Goal: Entertainment & Leisure: Browse casually

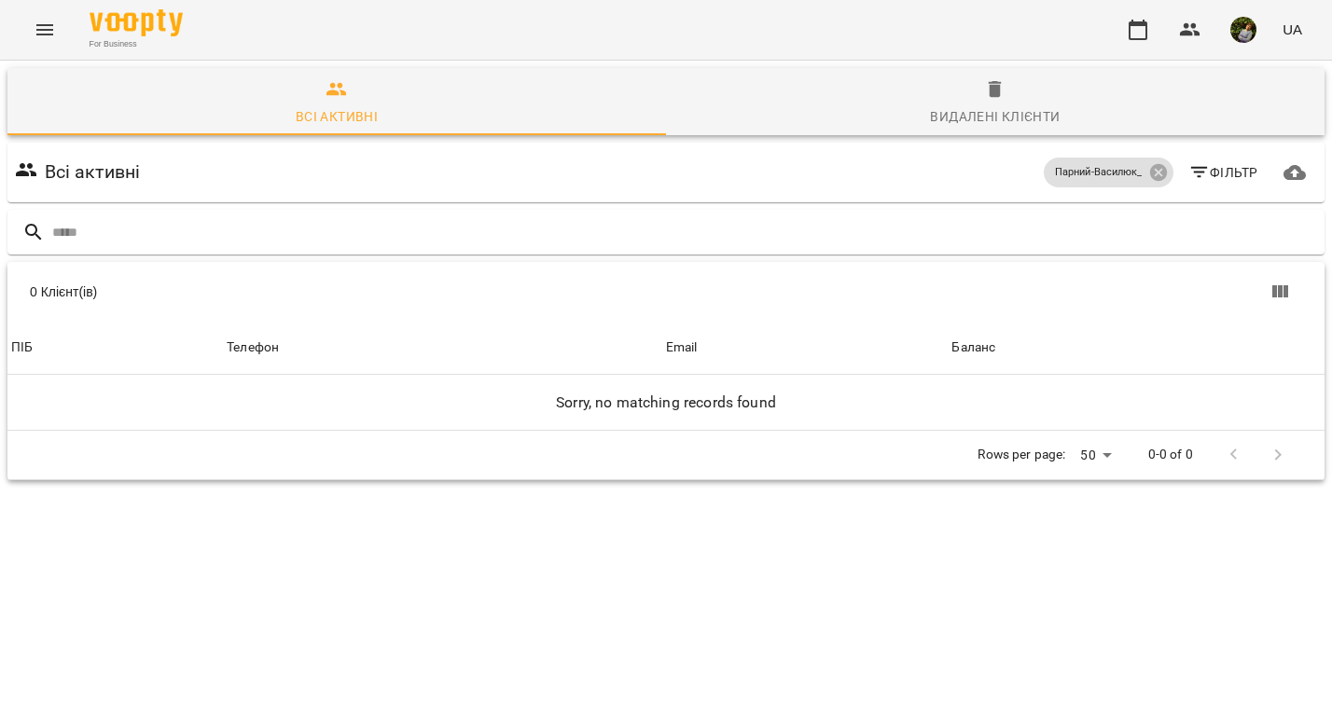
click at [47, 28] on icon "Menu" at bounding box center [45, 30] width 22 height 22
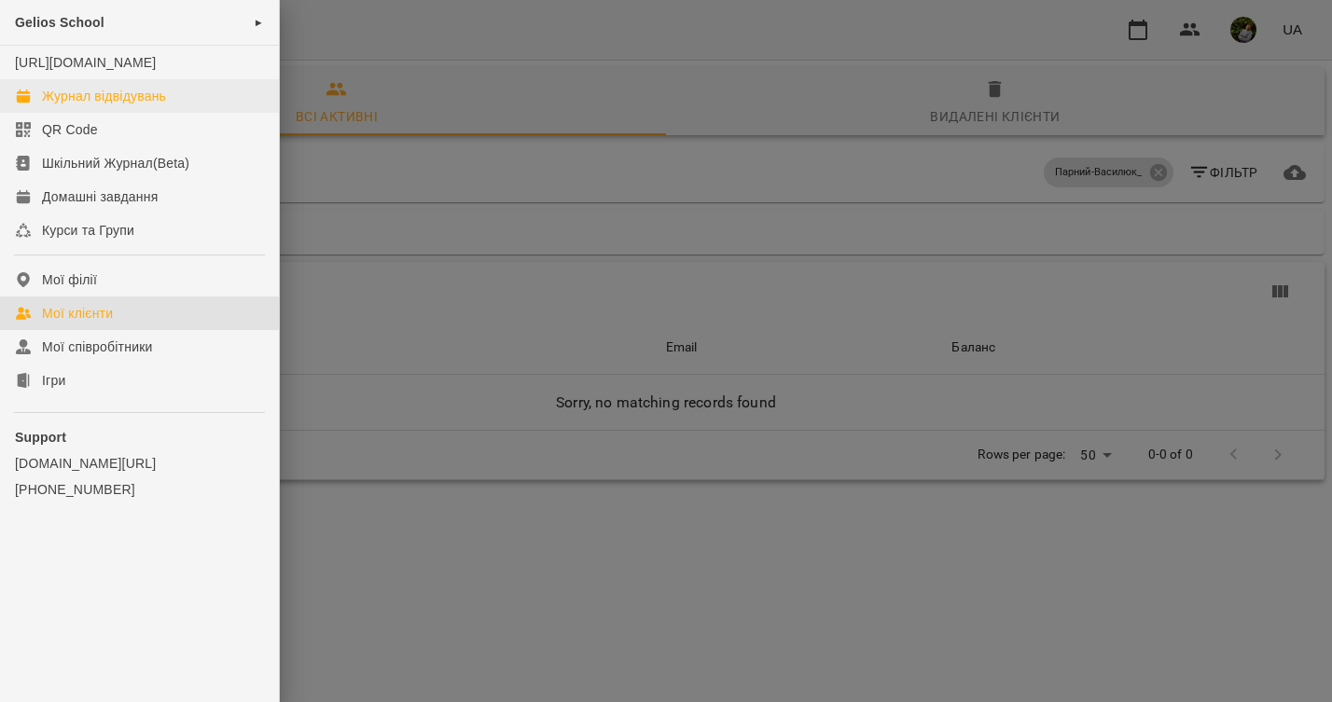
click at [93, 105] on div "Журнал відвідувань" at bounding box center [104, 96] width 124 height 19
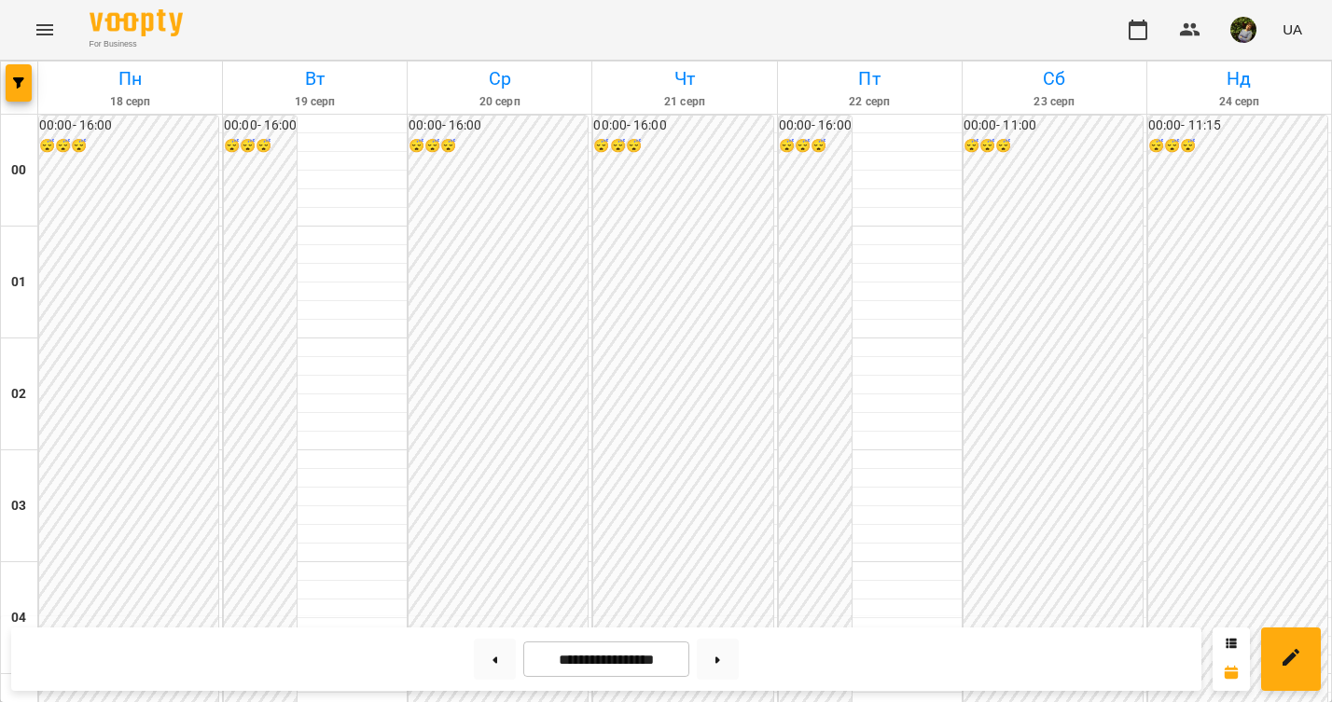
scroll to position [878, 0]
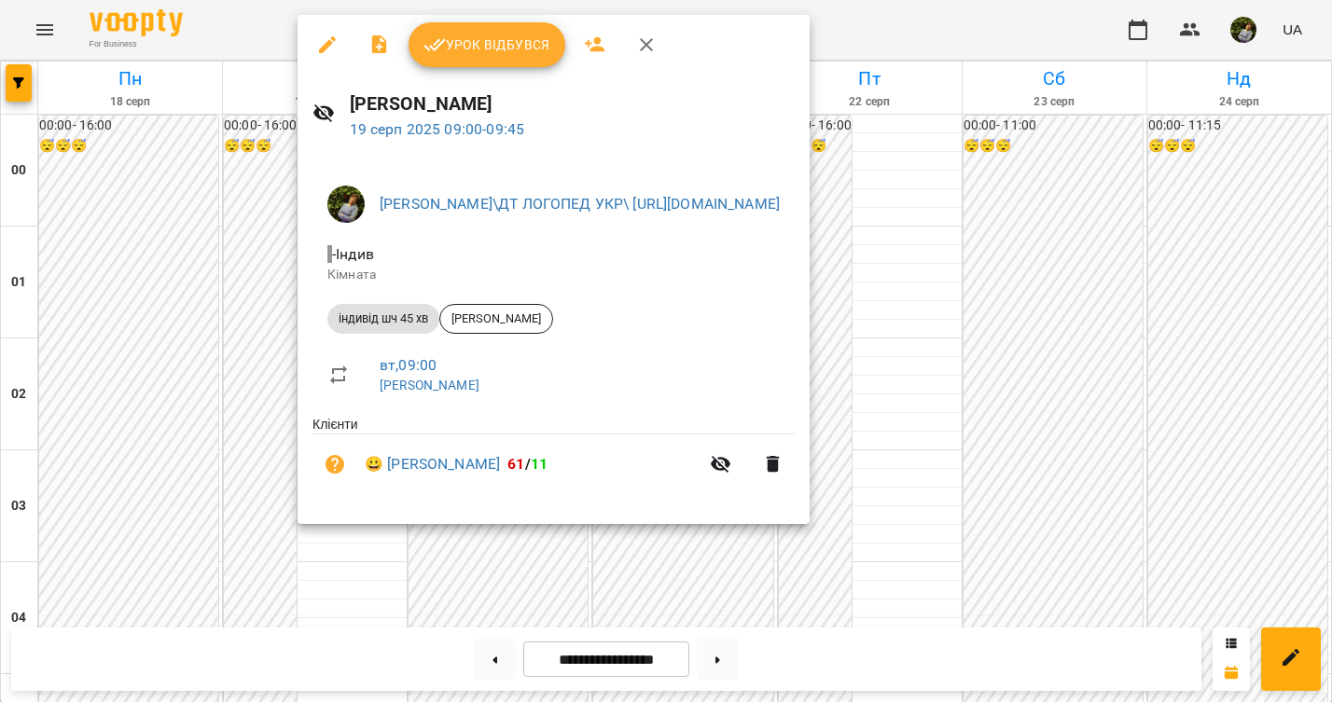
click at [385, 597] on div at bounding box center [666, 351] width 1332 height 702
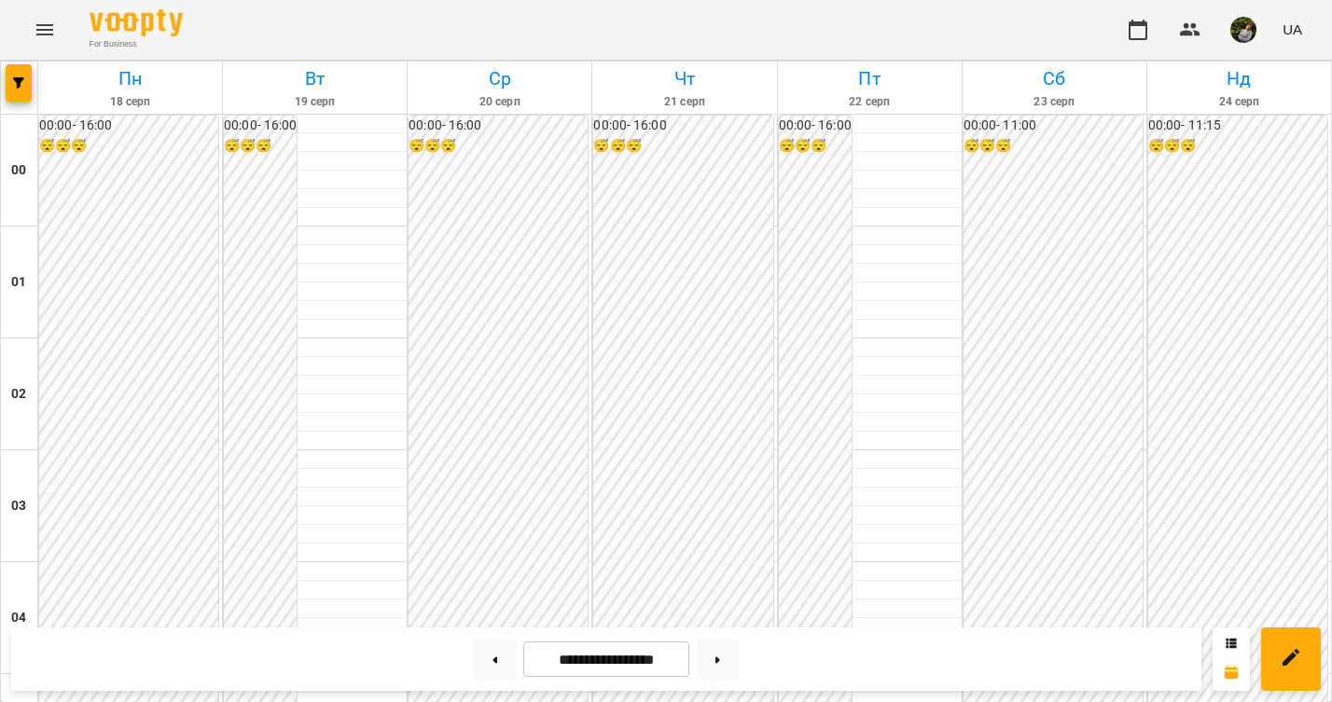
scroll to position [1936, 0]
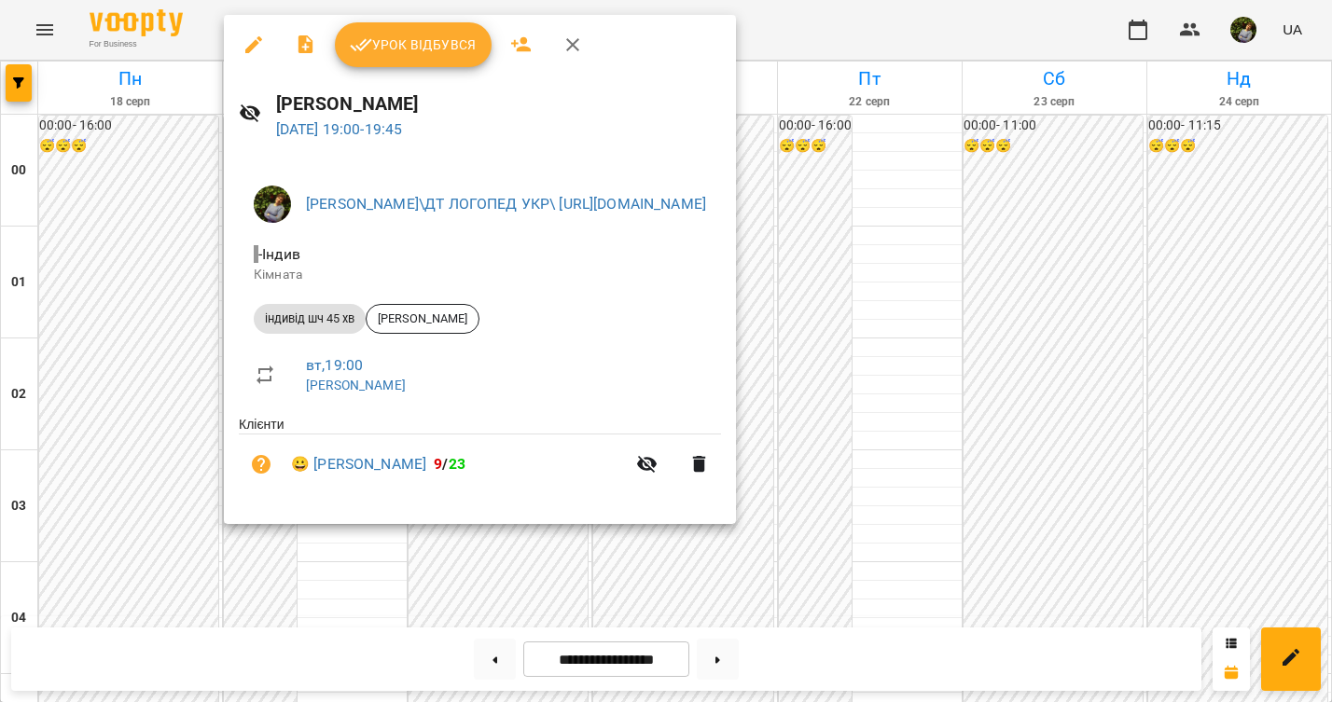
click at [104, 276] on div at bounding box center [666, 351] width 1332 height 702
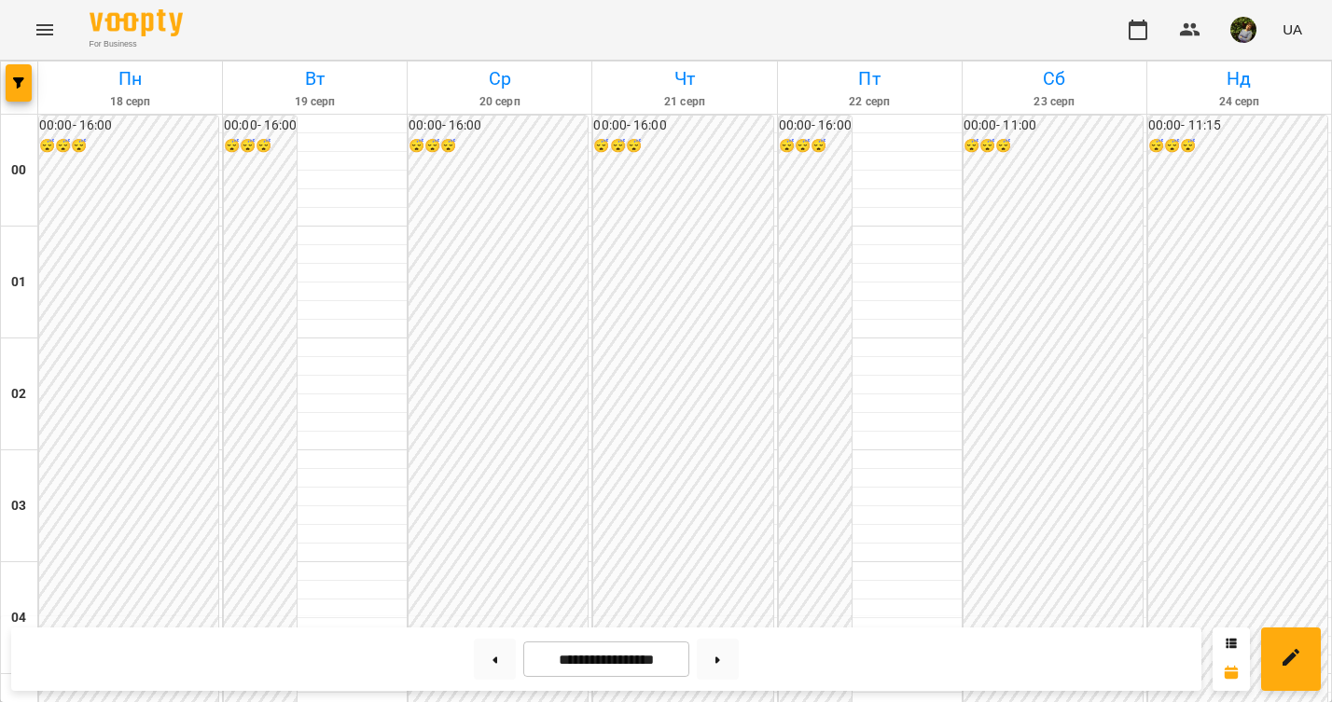
scroll to position [1815, 0]
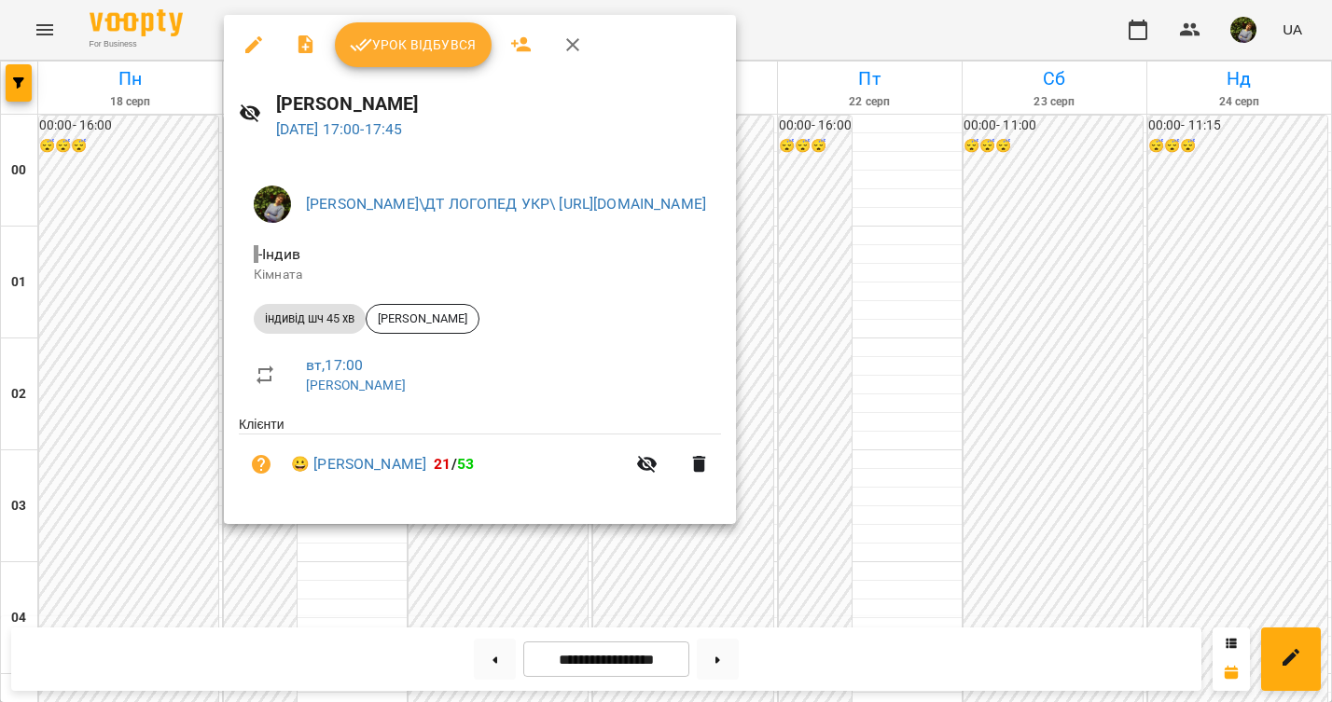
click at [137, 399] on div at bounding box center [666, 351] width 1332 height 702
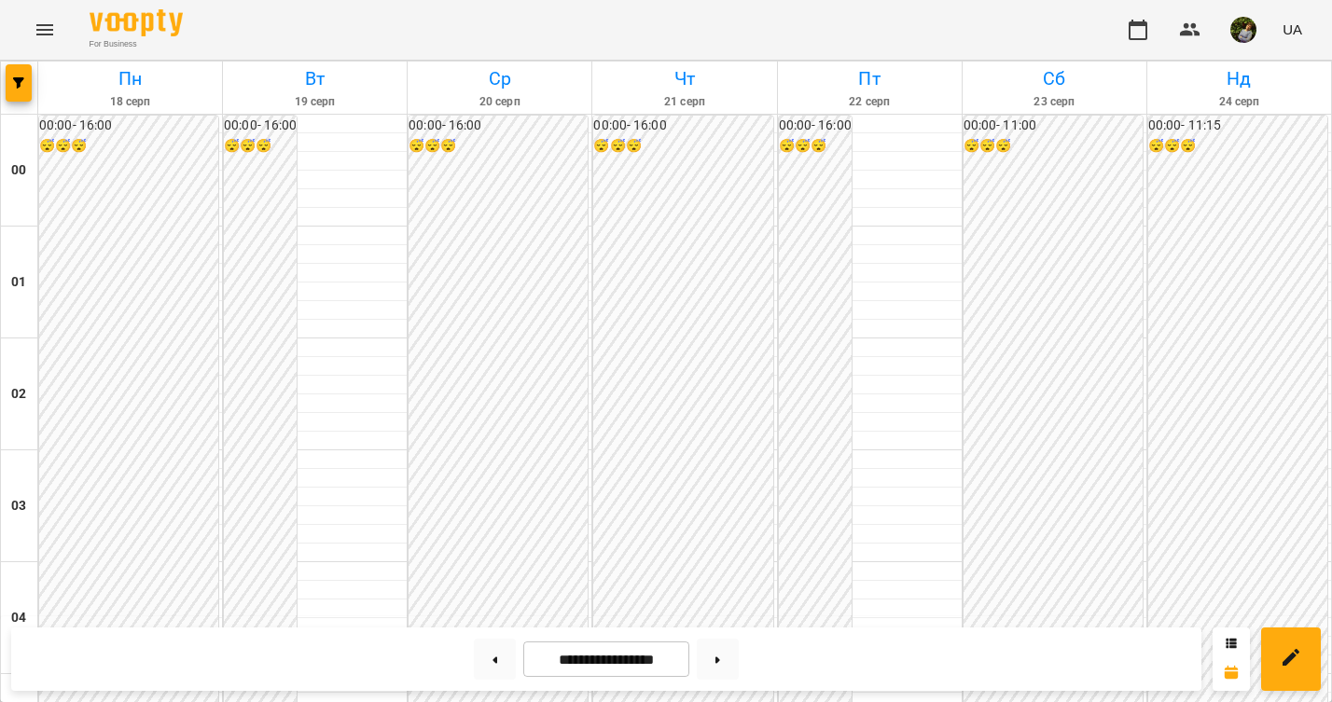
scroll to position [745, 0]
click at [48, 19] on icon "Menu" at bounding box center [45, 30] width 22 height 22
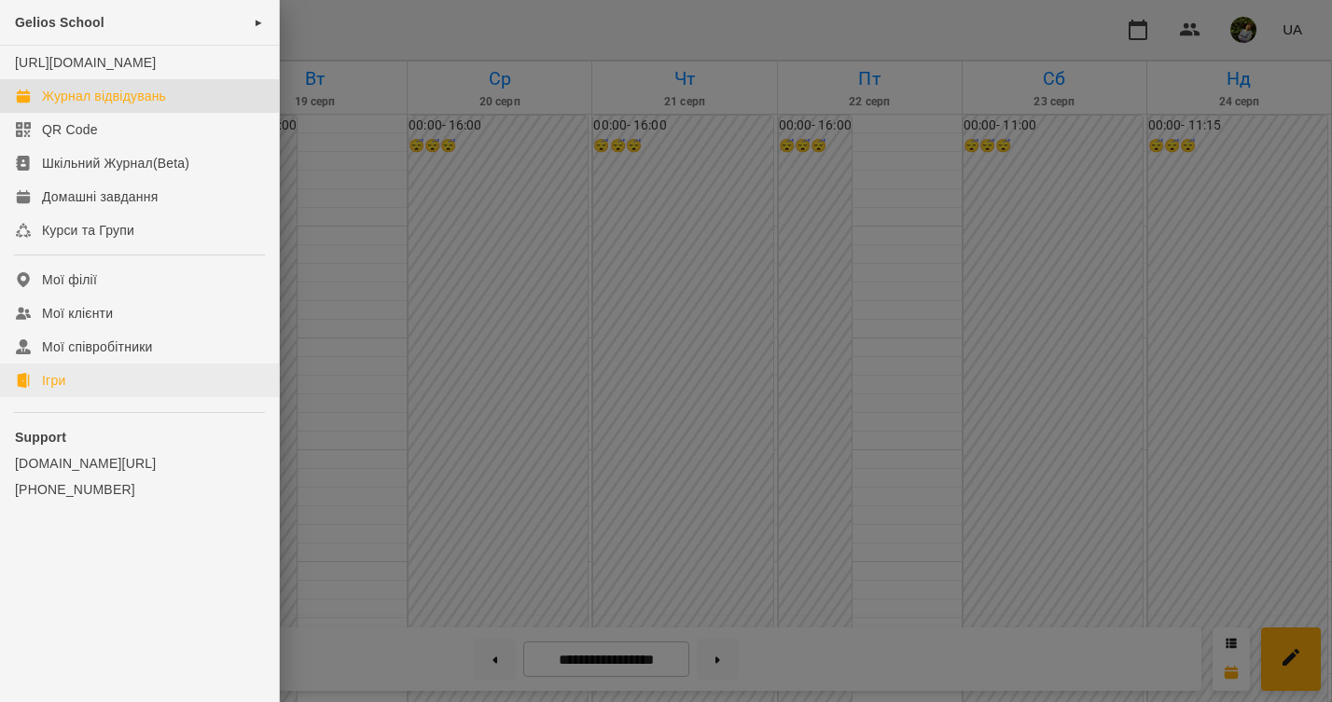
click at [71, 397] on link "Ігри" at bounding box center [139, 381] width 279 height 34
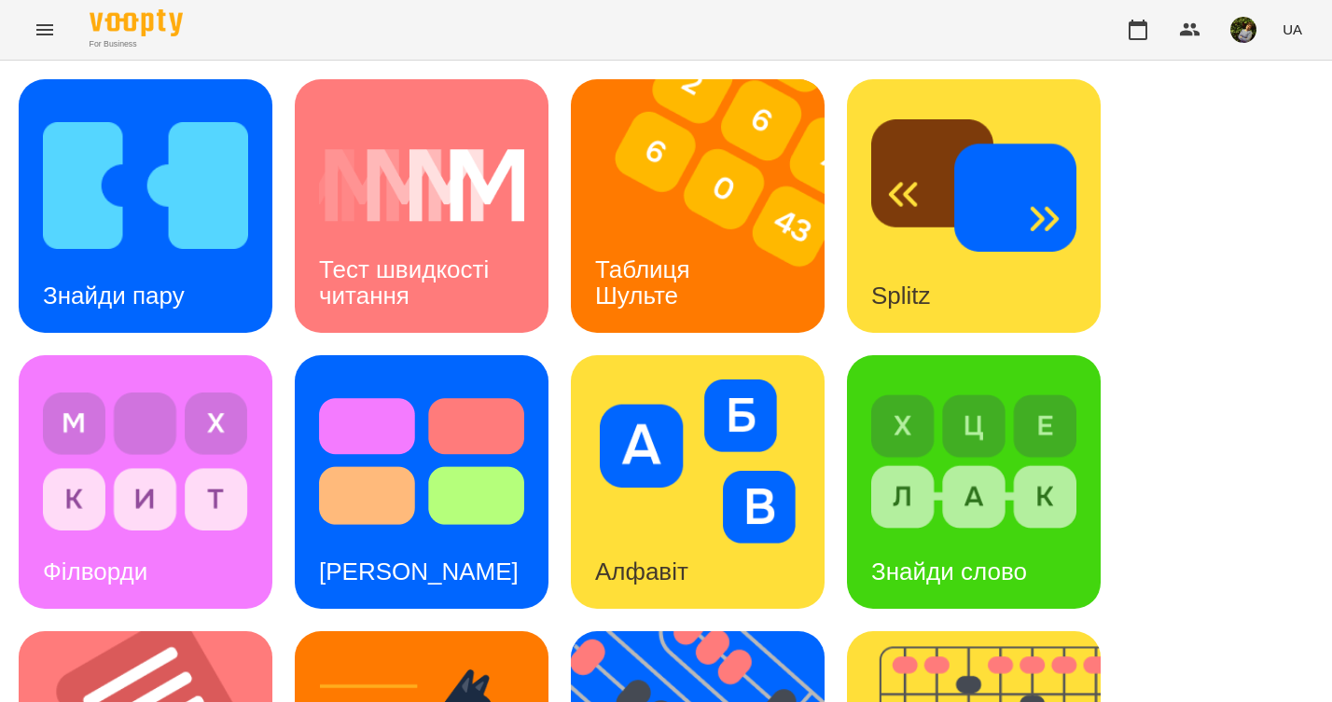
scroll to position [753, 0]
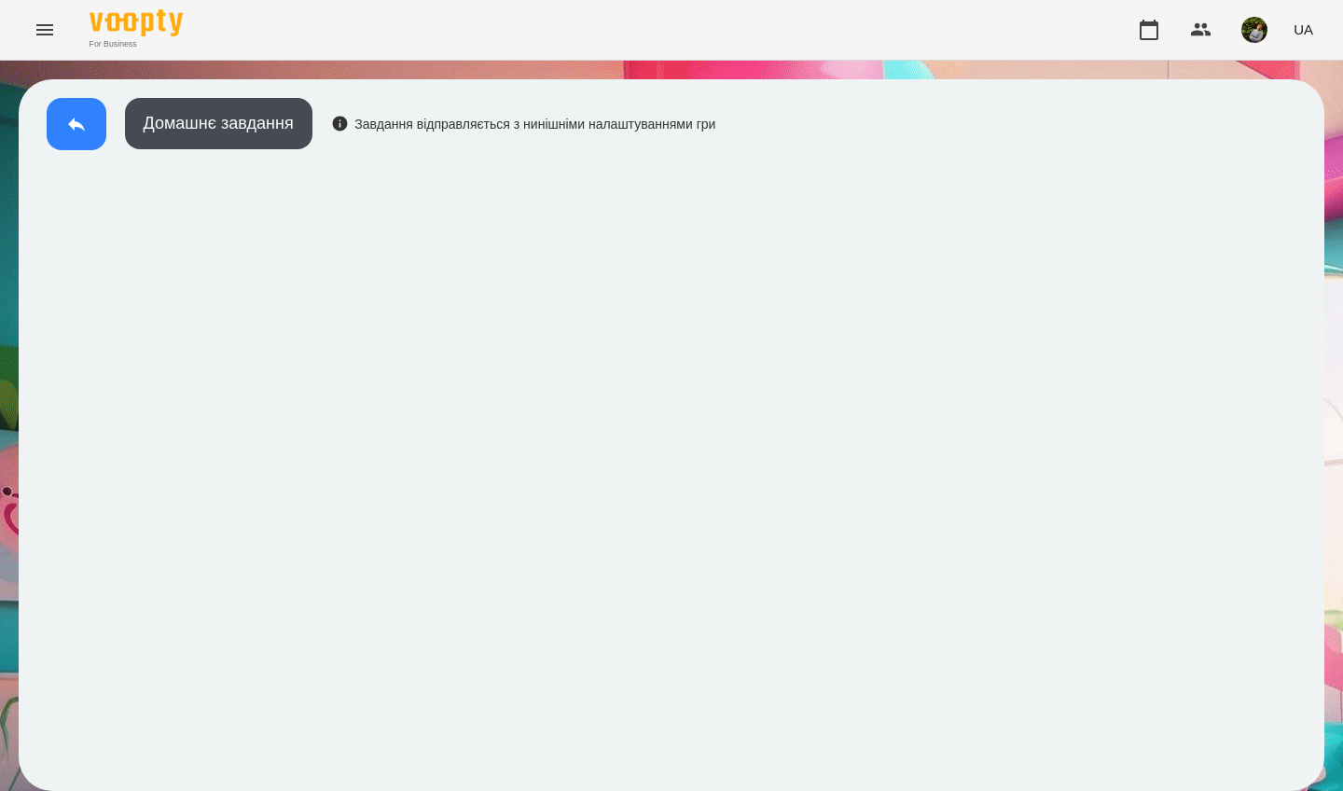
click at [78, 128] on icon at bounding box center [76, 124] width 22 height 22
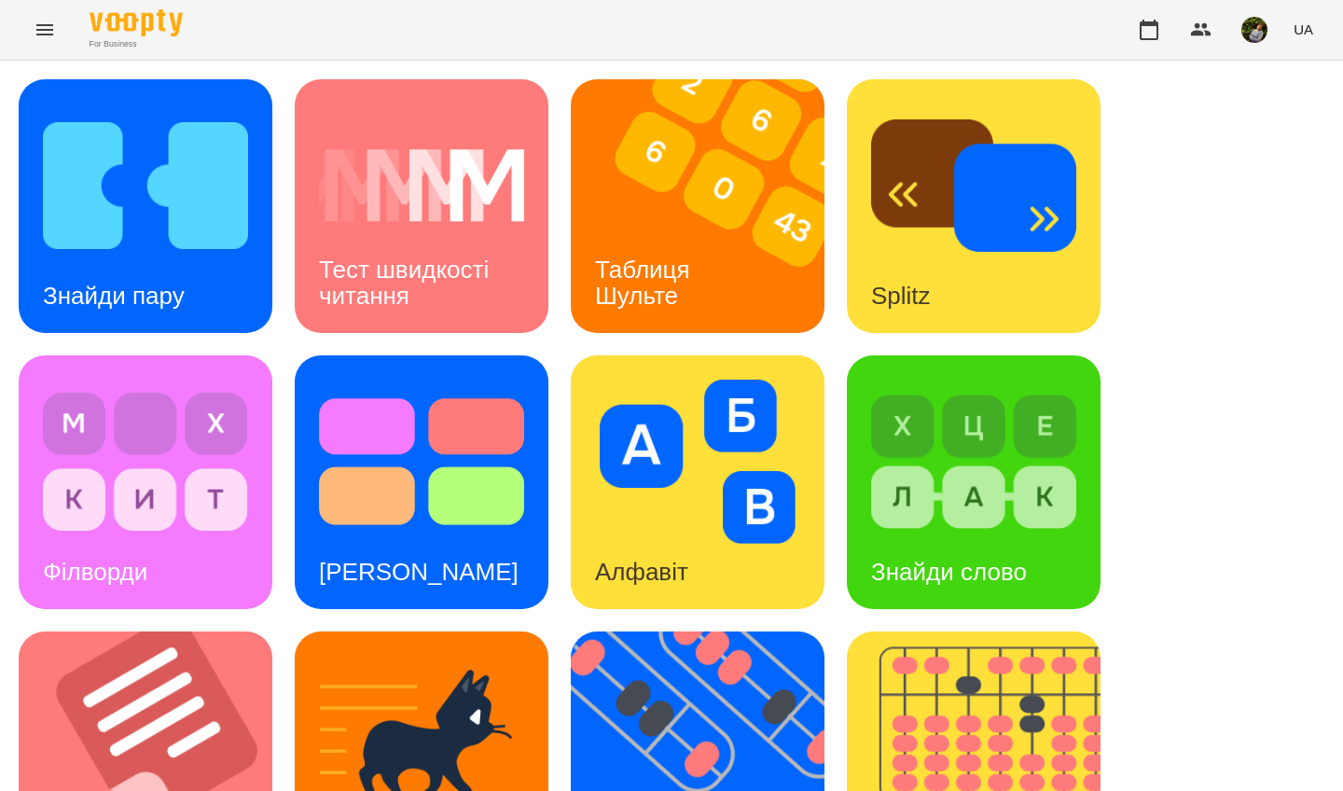
click at [926, 447] on img at bounding box center [973, 462] width 205 height 164
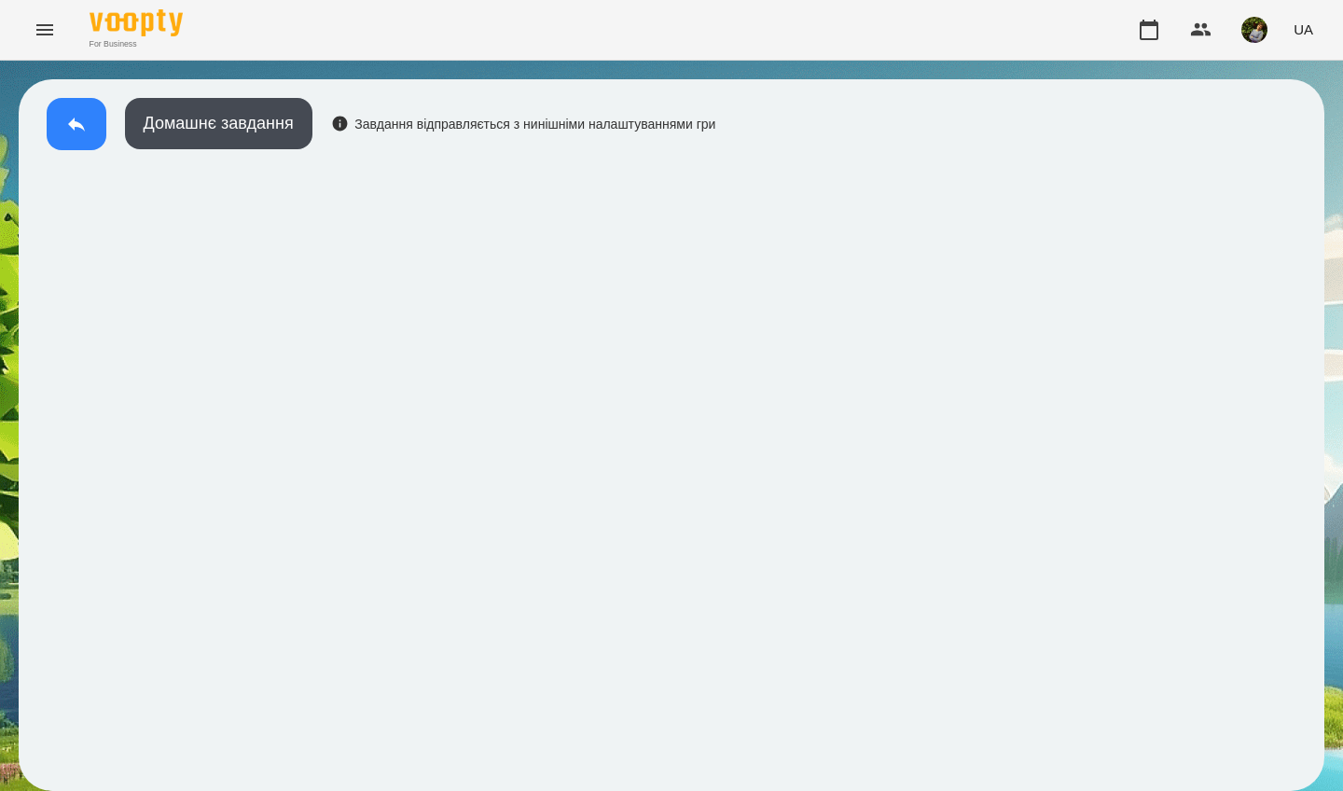
click at [83, 129] on icon at bounding box center [76, 124] width 17 height 14
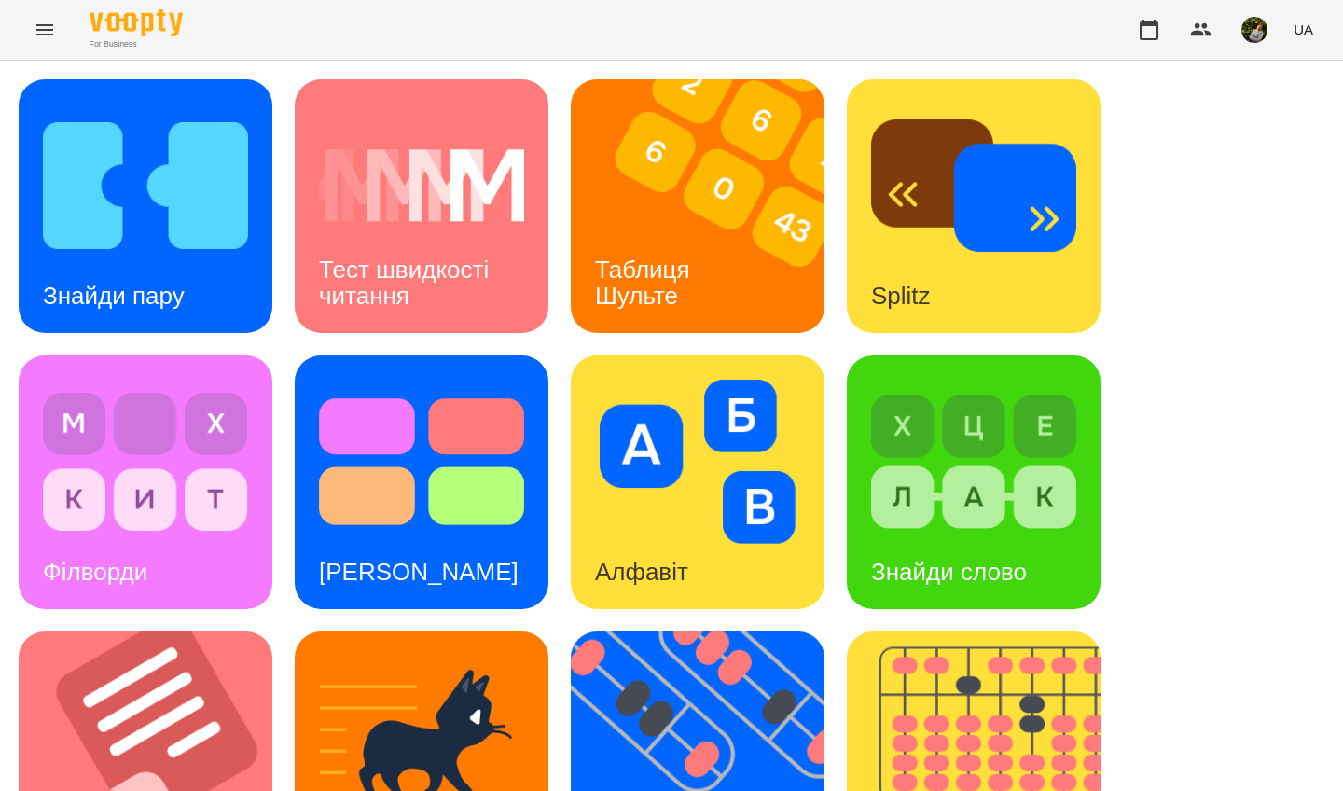
click at [180, 262] on div "Знайди пару" at bounding box center [114, 296] width 190 height 74
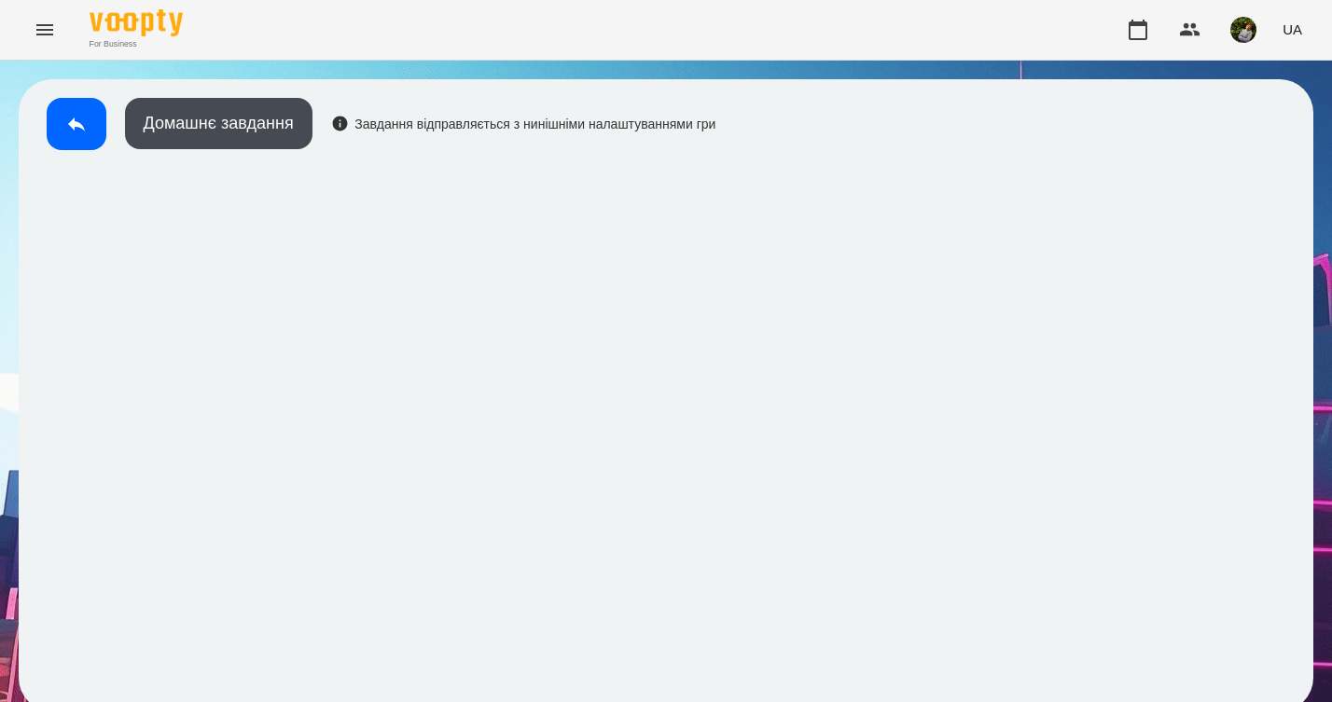
click at [42, 26] on icon "Menu" at bounding box center [44, 29] width 17 height 11
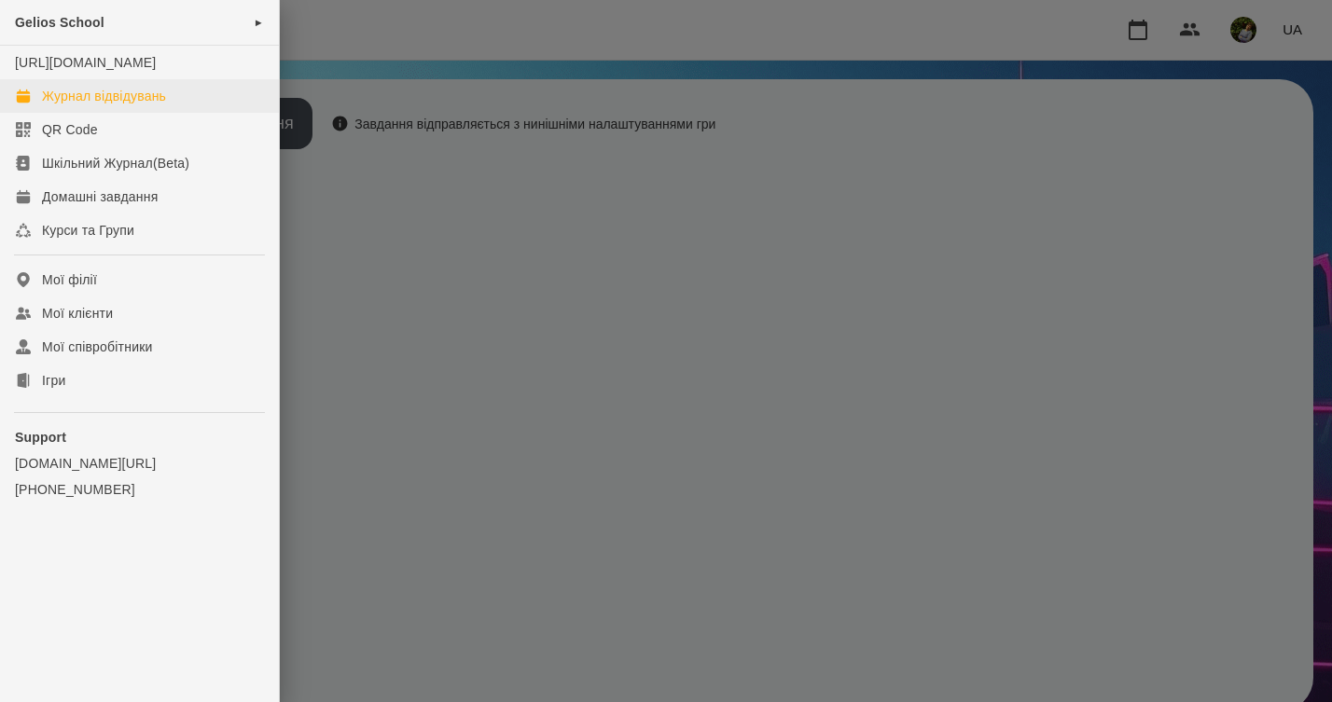
click at [67, 105] on div "Журнал відвідувань" at bounding box center [104, 96] width 124 height 19
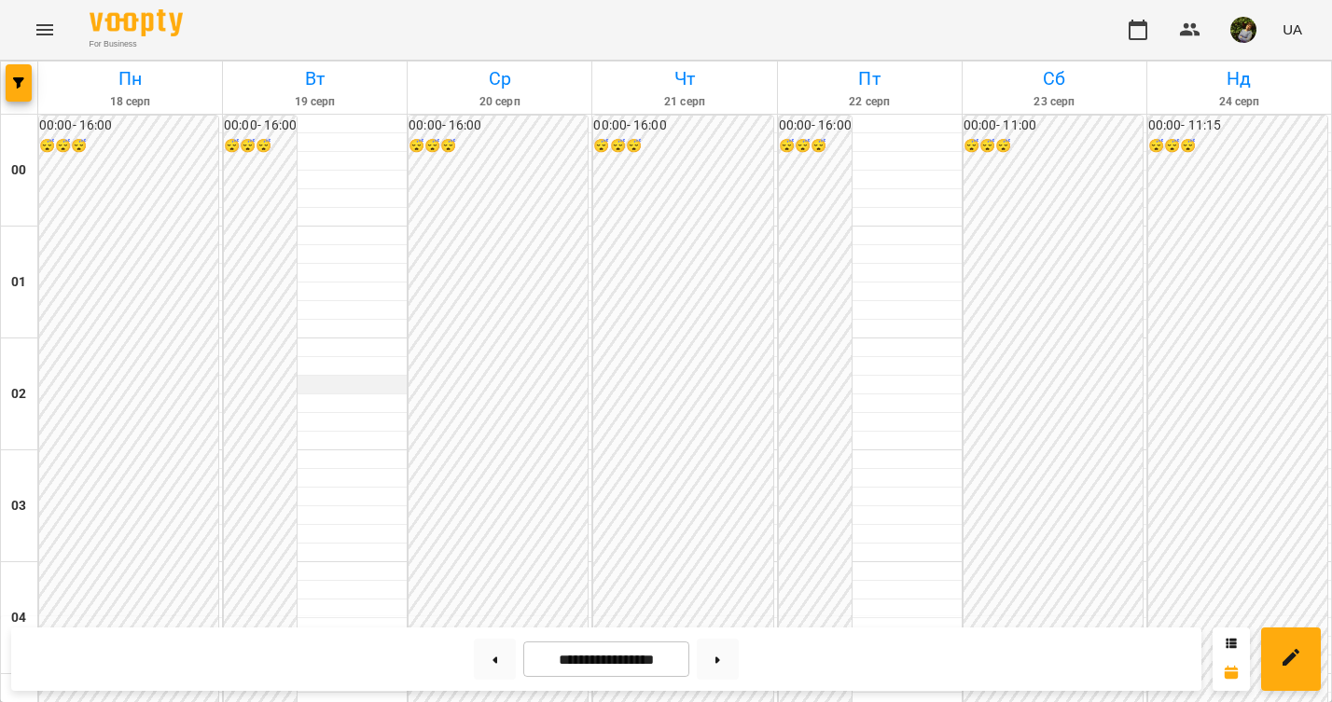
scroll to position [931, 0]
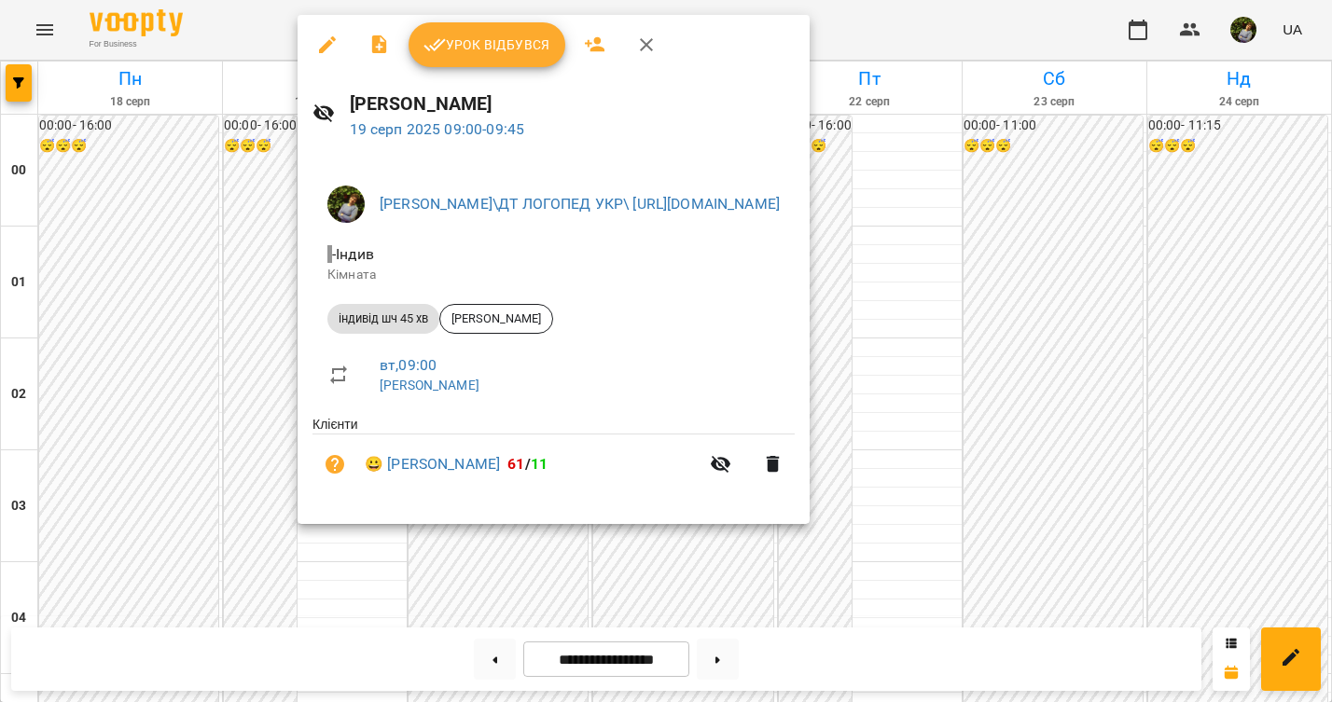
click at [525, 51] on span "Урок відбувся" at bounding box center [486, 45] width 127 height 22
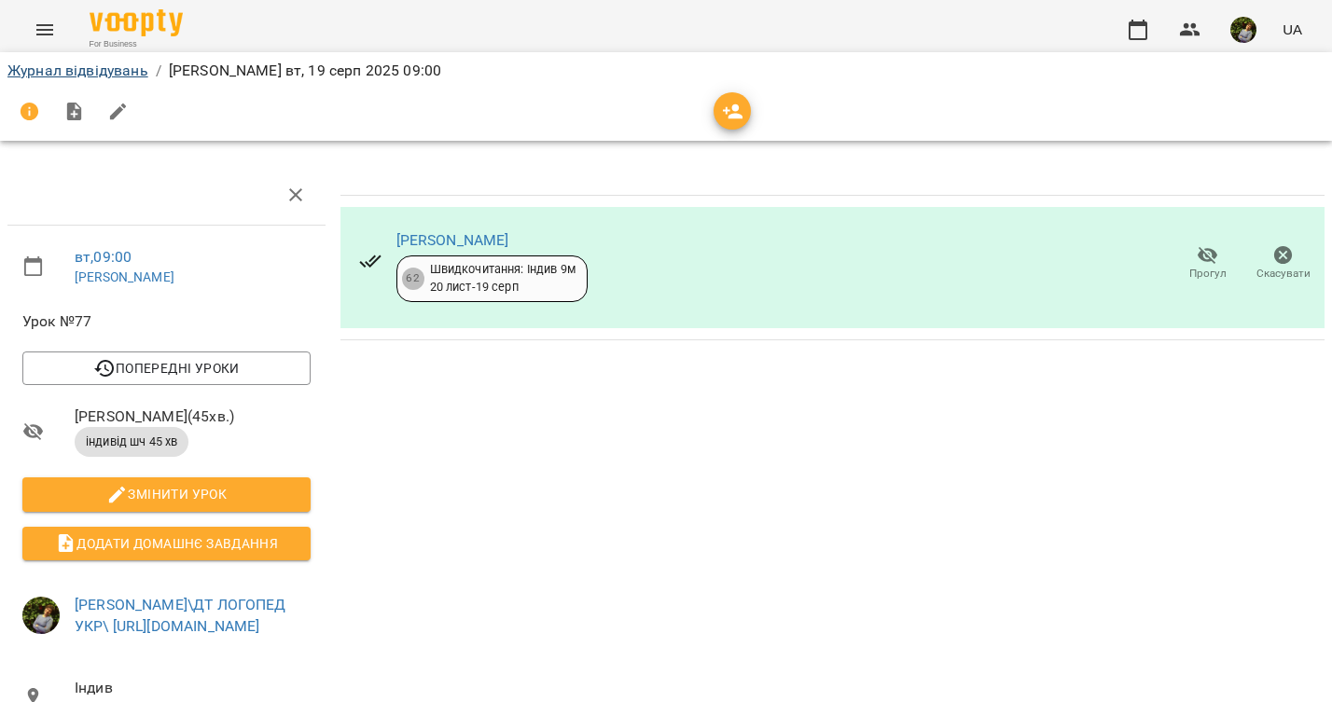
click at [71, 70] on link "Журнал відвідувань" at bounding box center [77, 71] width 141 height 18
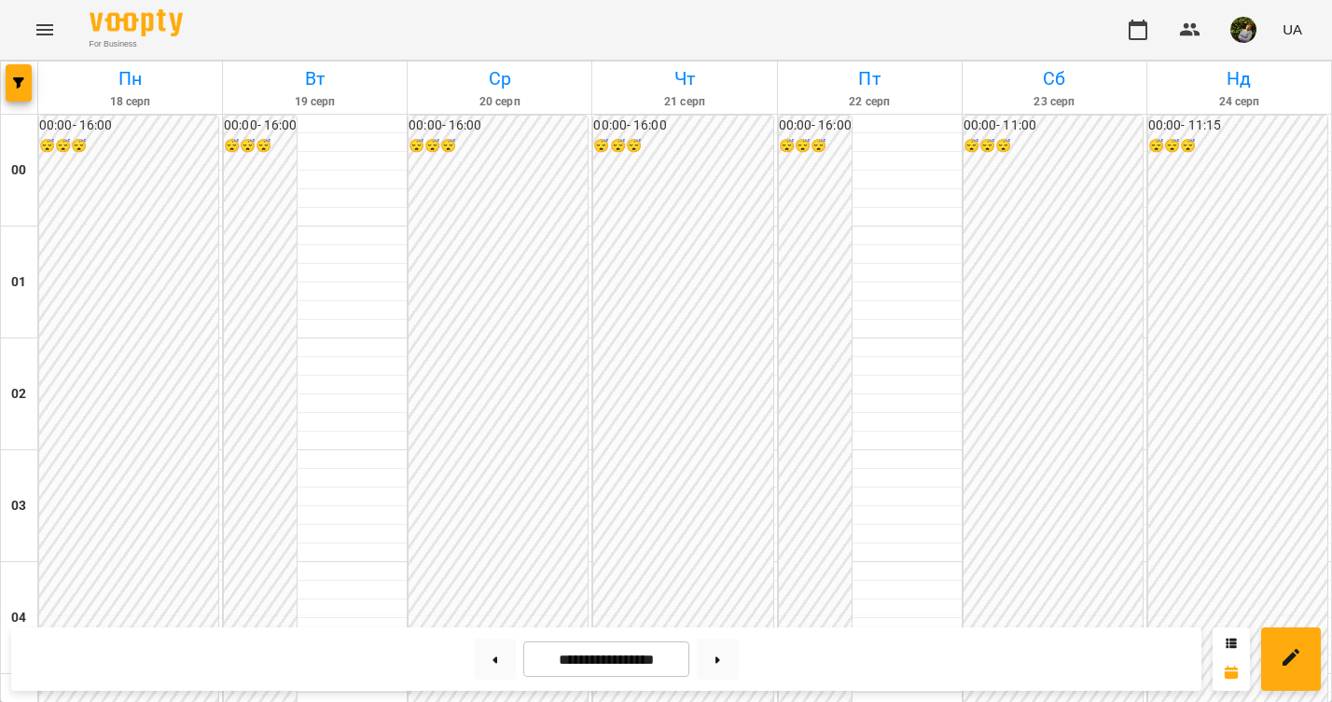
scroll to position [1679, 0]
click at [46, 30] on icon "Menu" at bounding box center [44, 29] width 17 height 11
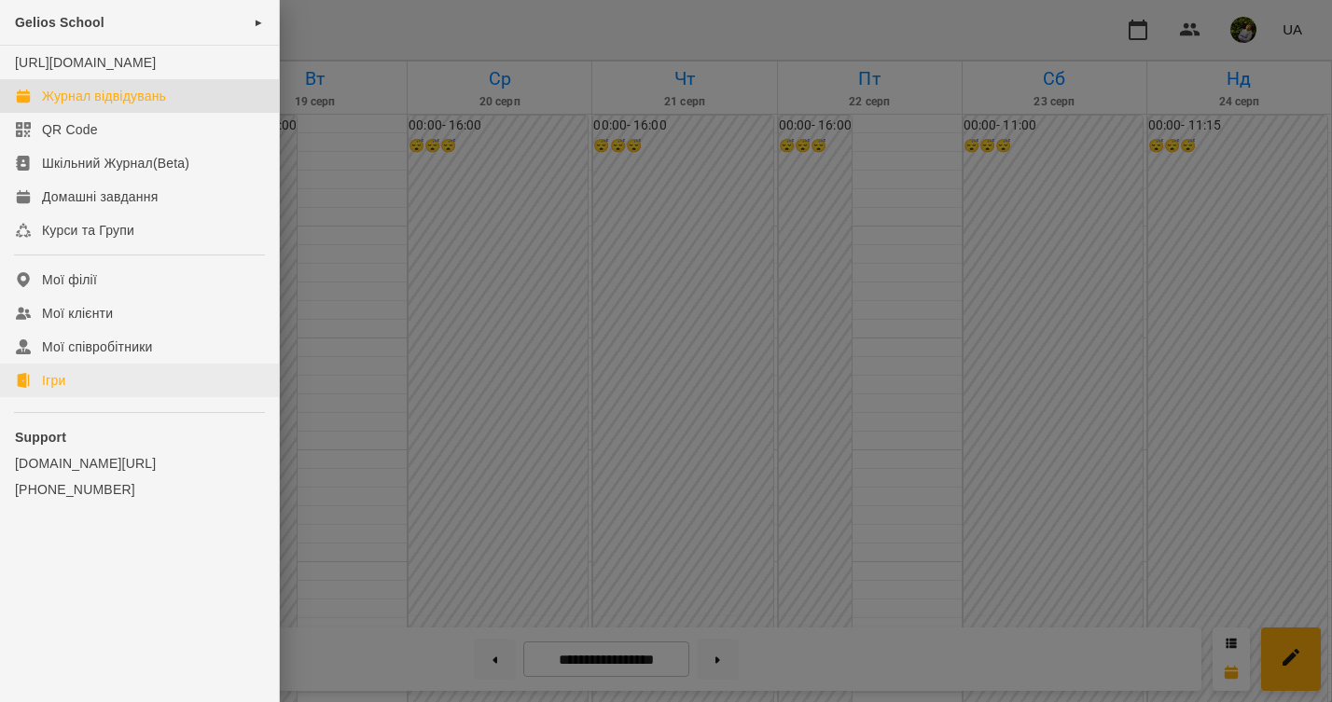
click at [74, 392] on link "Ігри" at bounding box center [139, 381] width 279 height 34
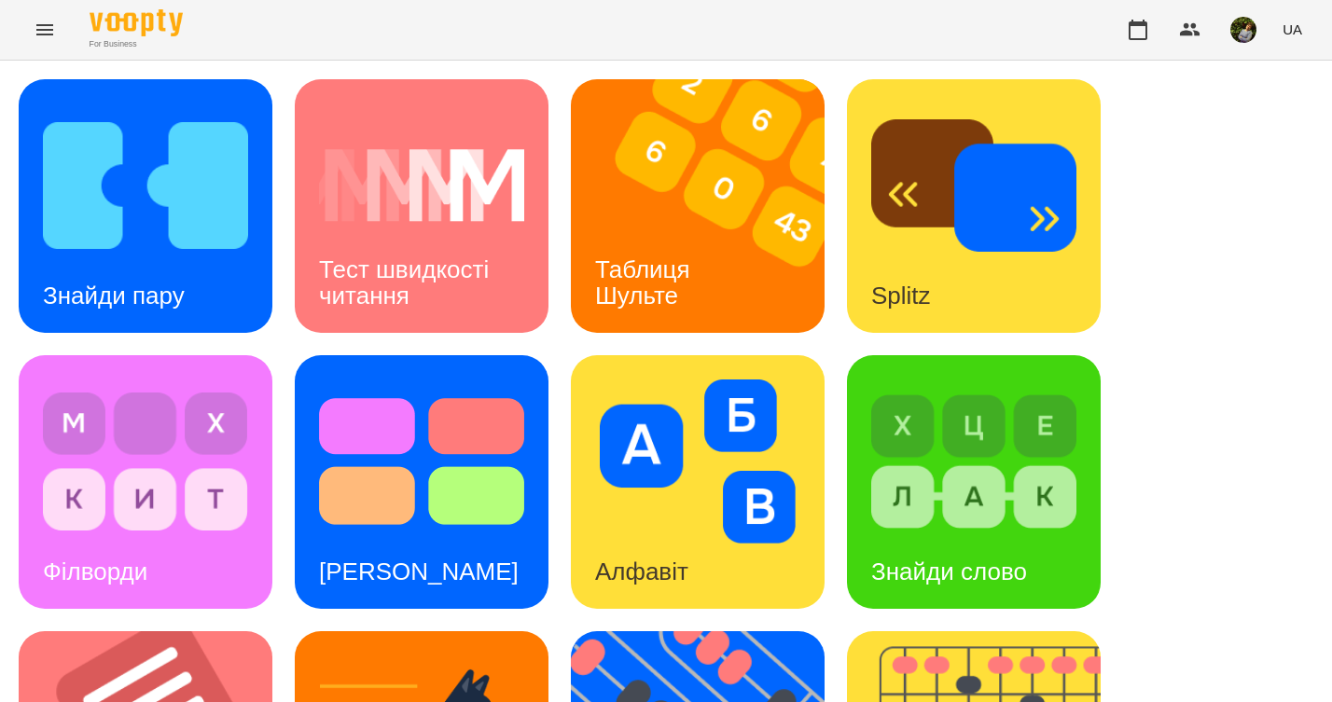
click at [645, 285] on h3 "Таблиця Шульте" at bounding box center [646, 282] width 102 height 53
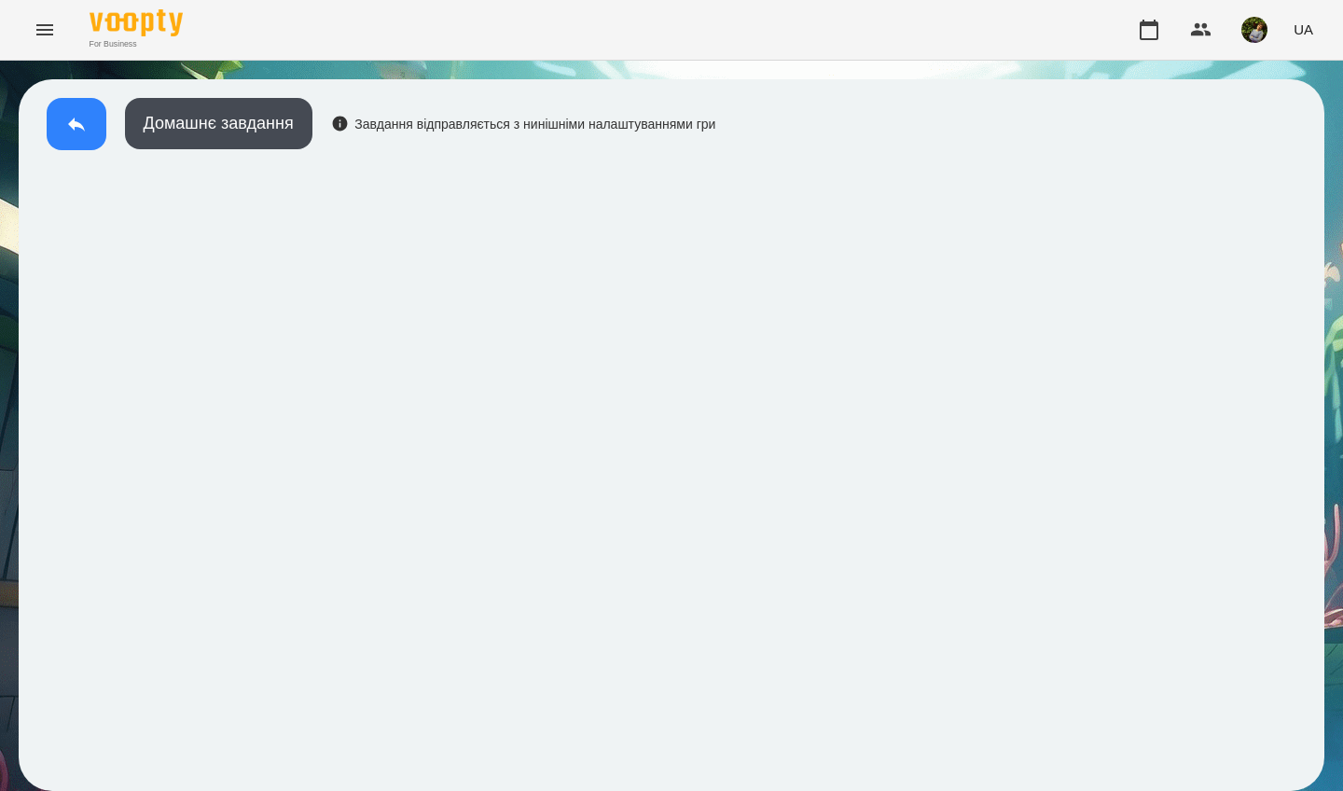
drag, startPoint x: 1035, startPoint y: 3, endPoint x: 76, endPoint y: 127, distance: 966.6
click at [76, 127] on icon at bounding box center [76, 124] width 22 height 22
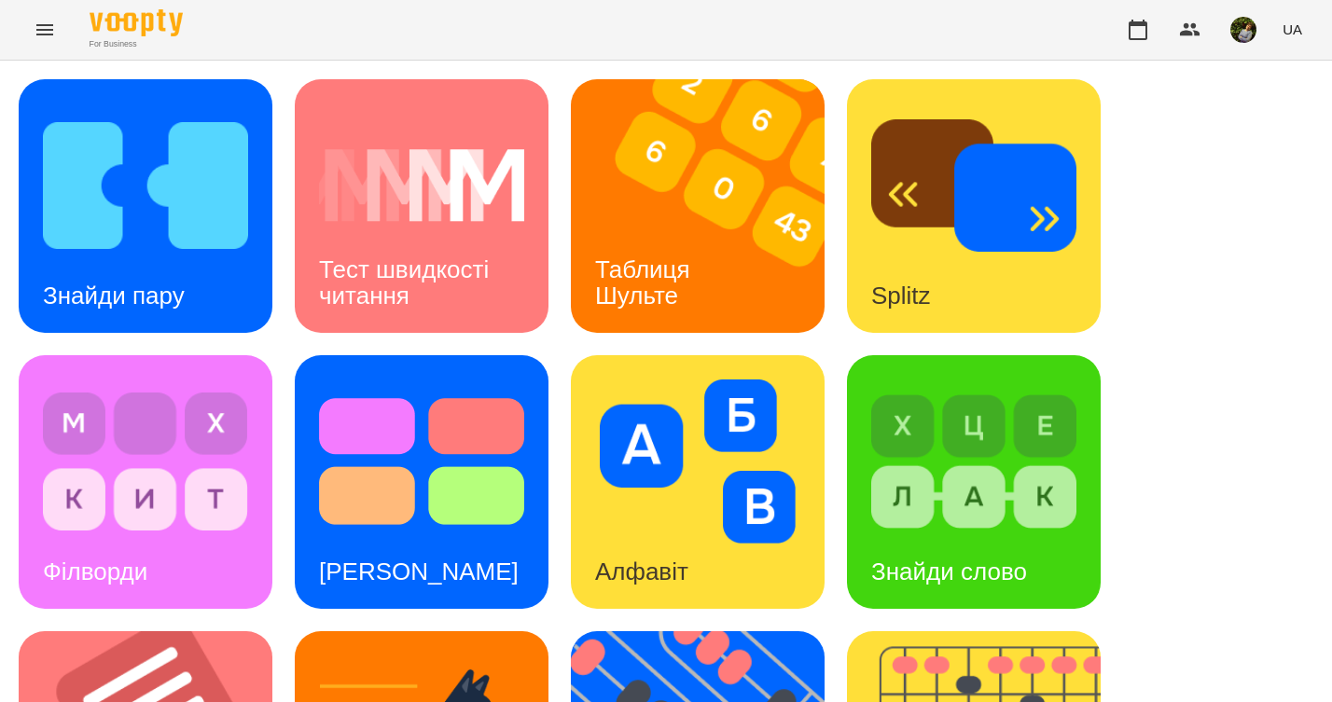
scroll to position [753, 0]
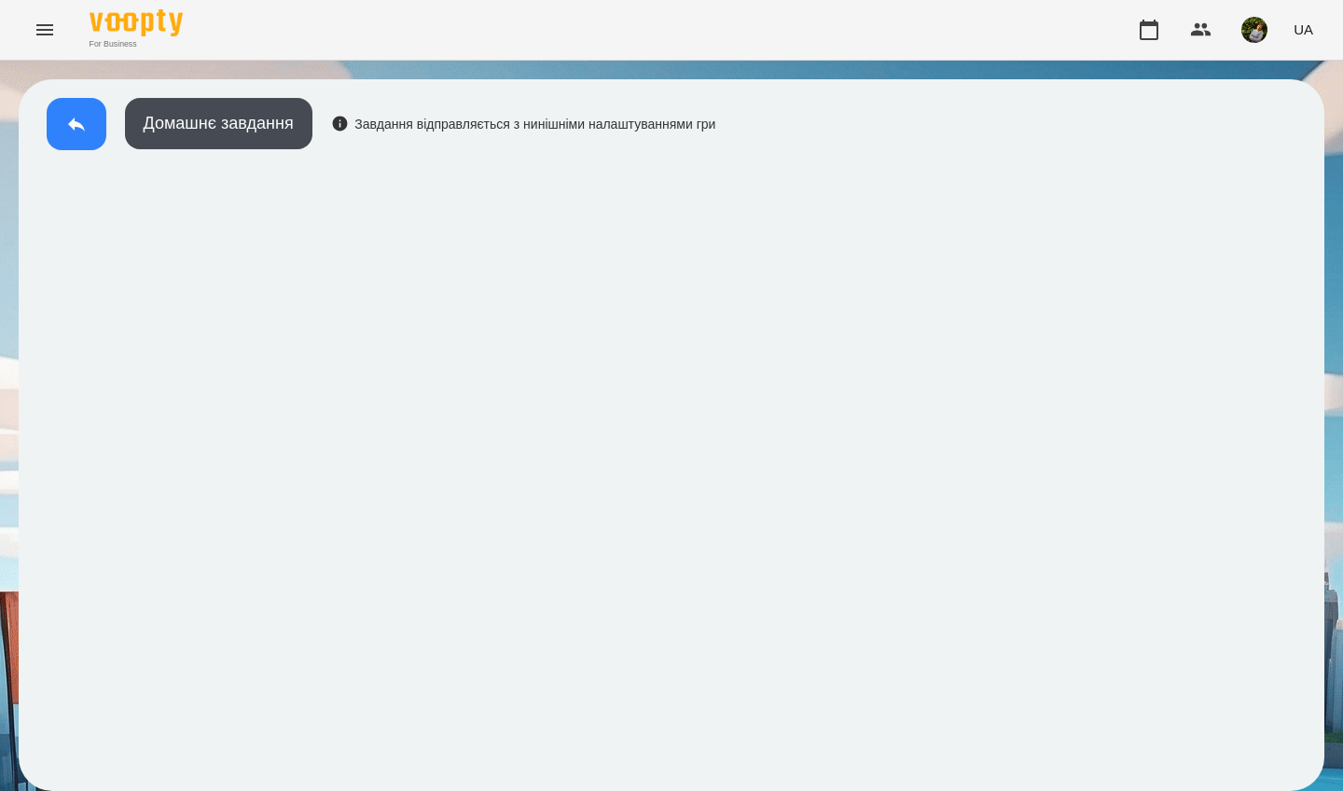
click at [76, 122] on icon at bounding box center [76, 124] width 17 height 14
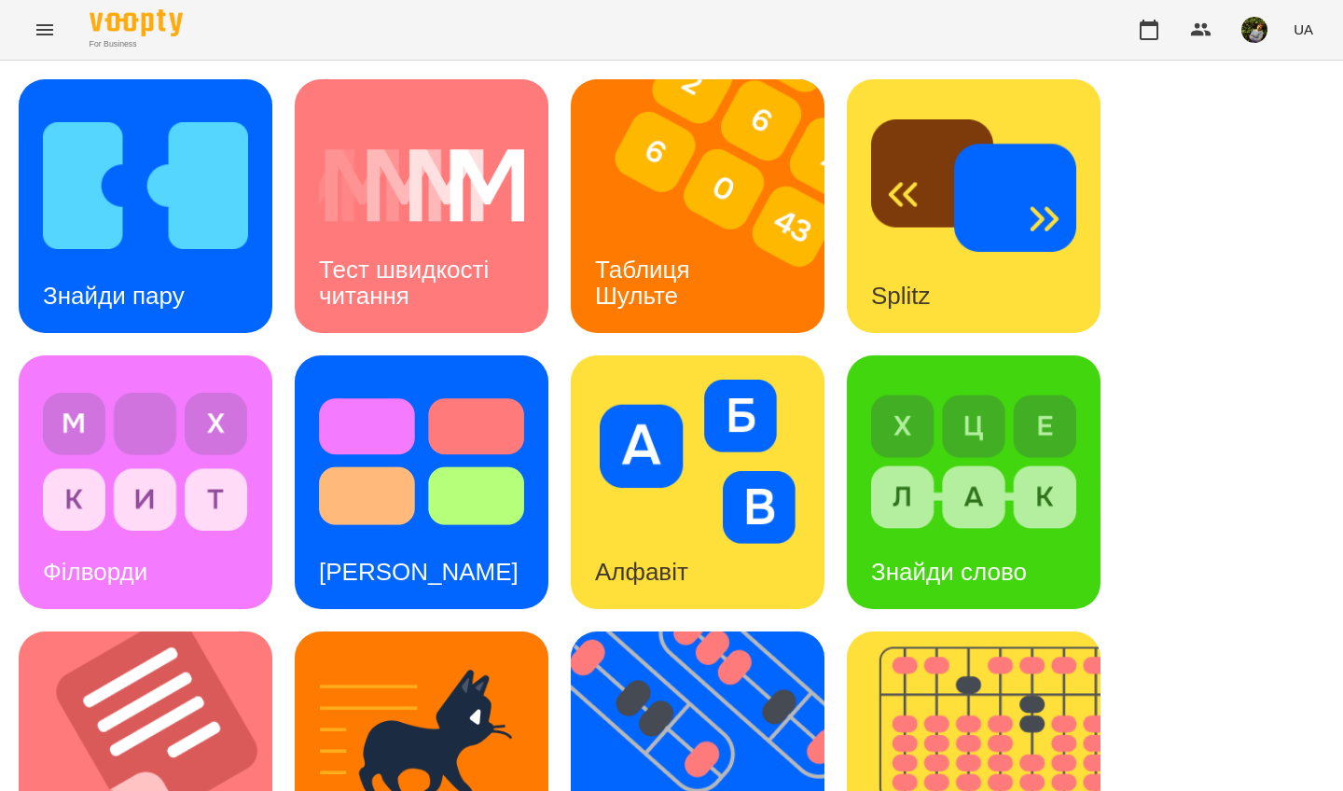
click at [983, 477] on img at bounding box center [973, 462] width 205 height 164
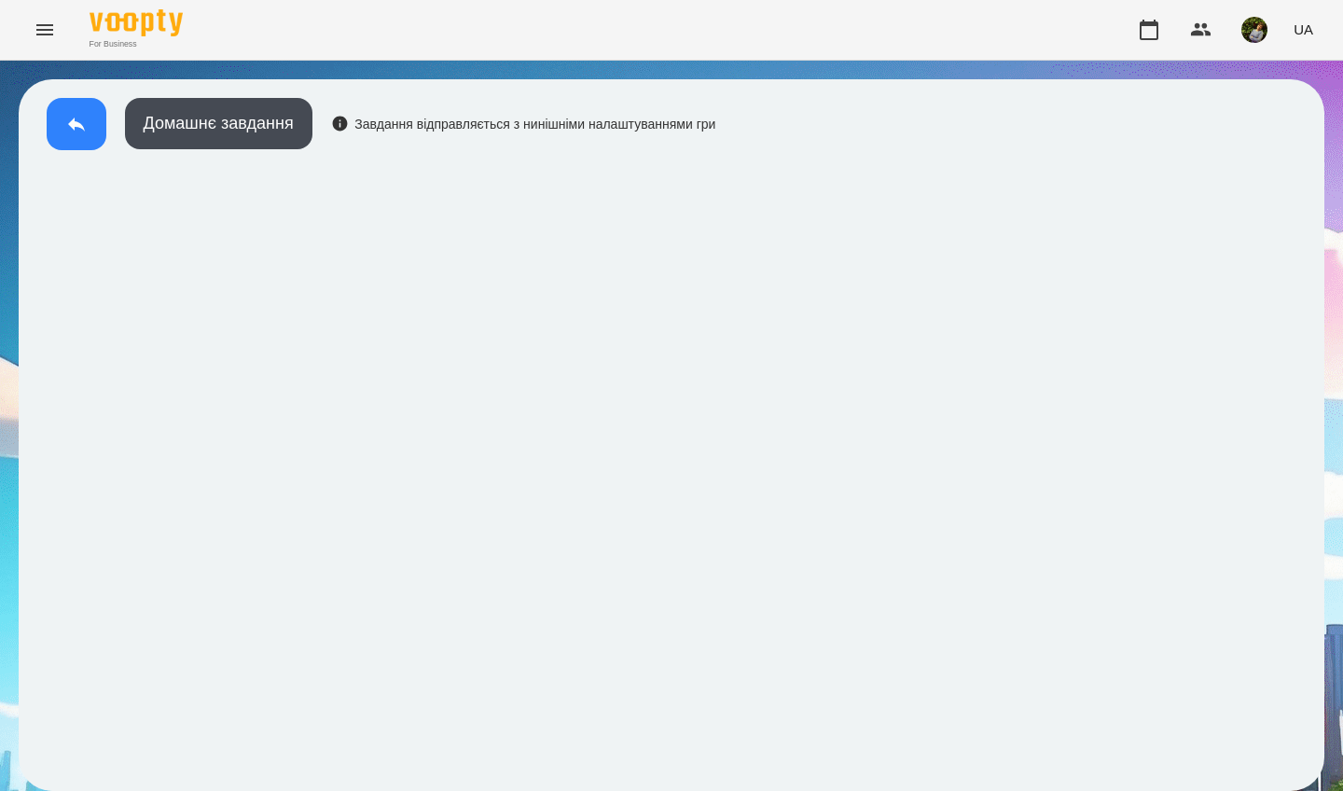
click at [69, 117] on icon at bounding box center [76, 124] width 22 height 22
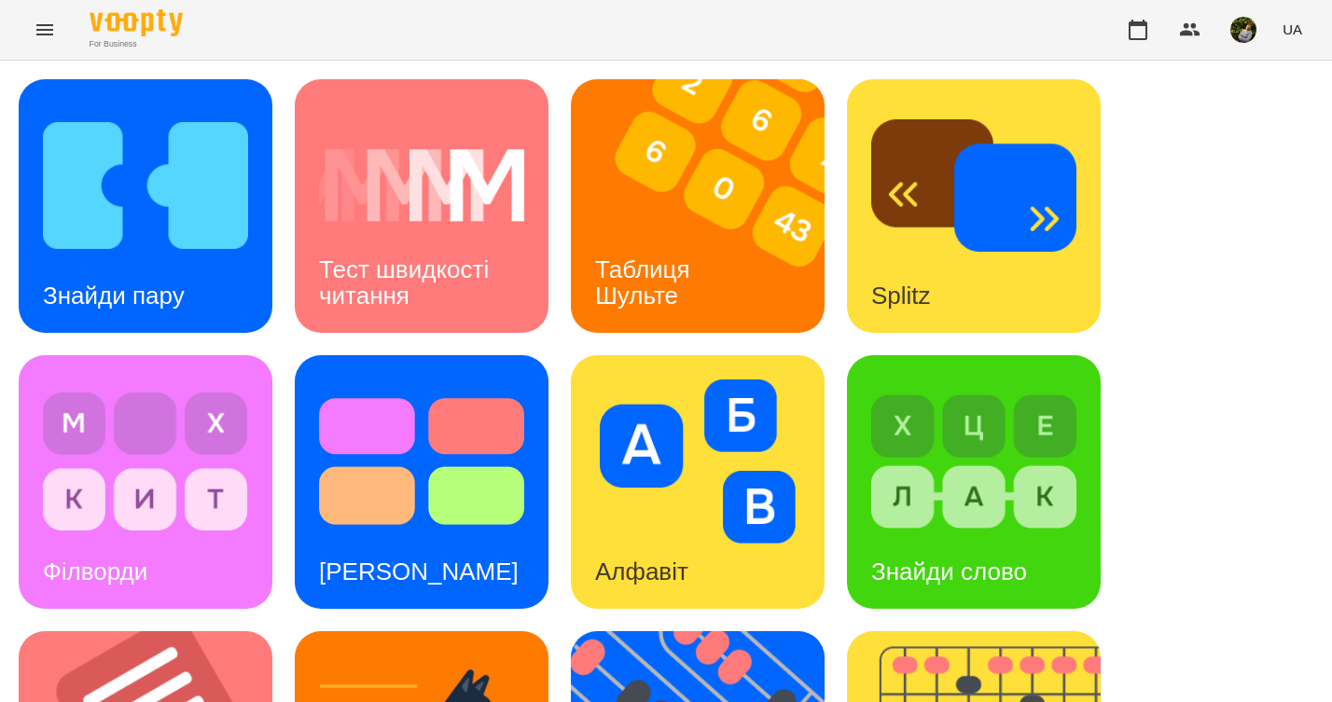
click at [188, 230] on img at bounding box center [145, 186] width 205 height 164
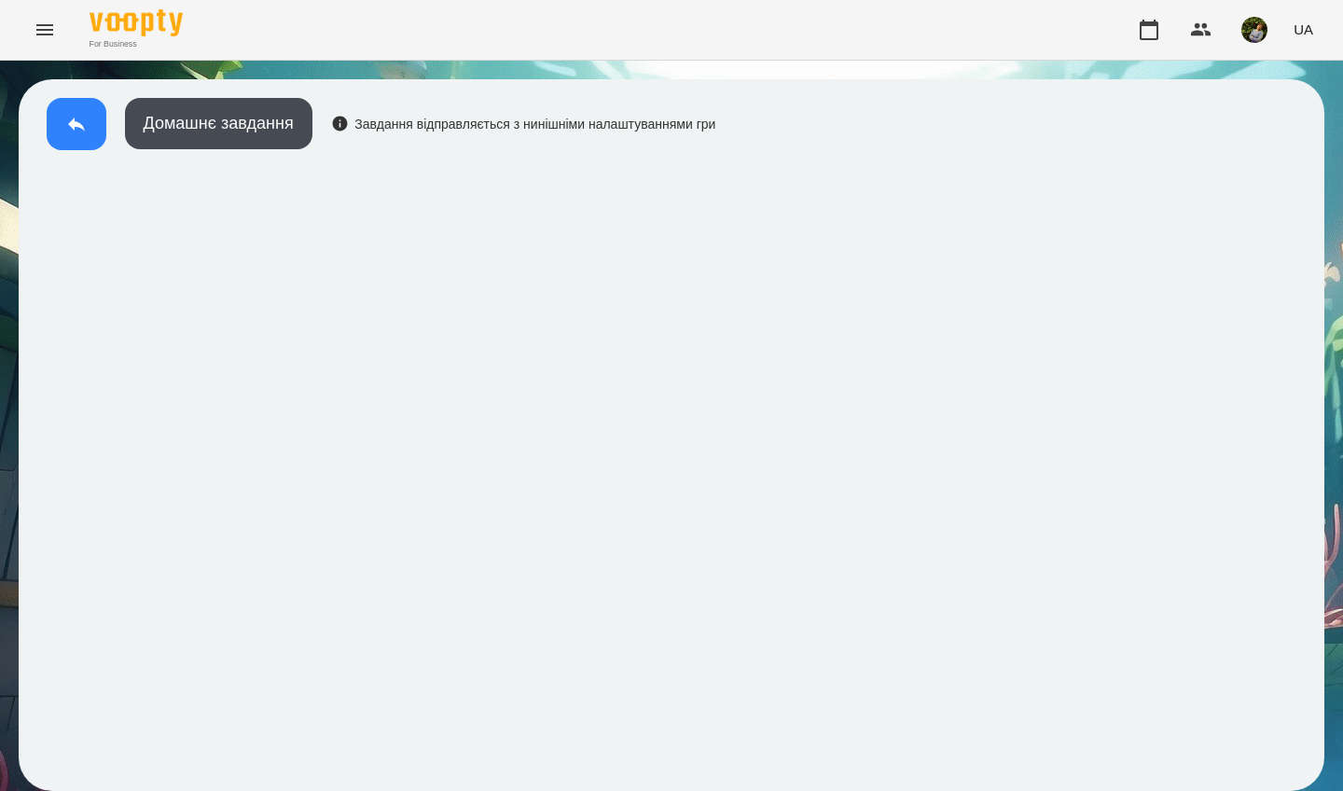
click at [80, 116] on icon at bounding box center [76, 124] width 22 height 22
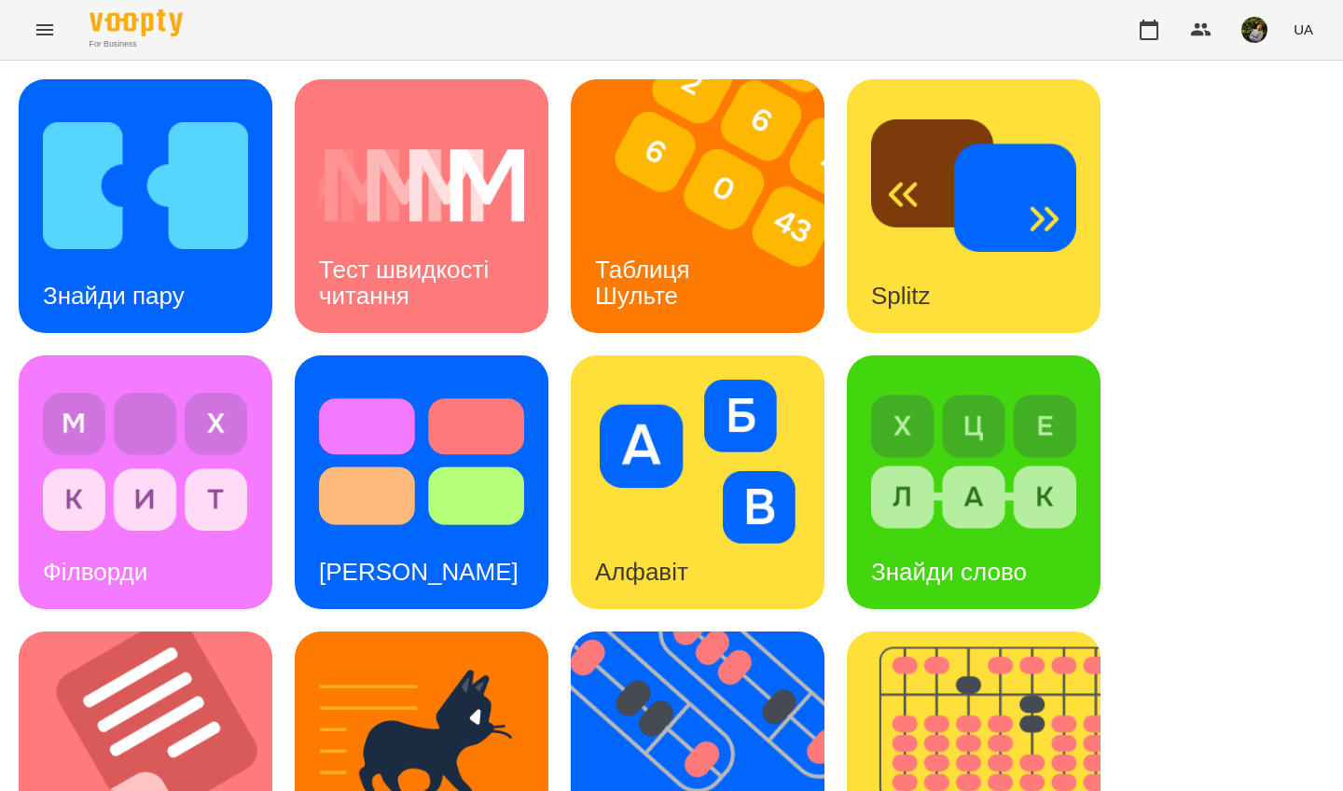
click at [477, 507] on img at bounding box center [421, 462] width 205 height 164
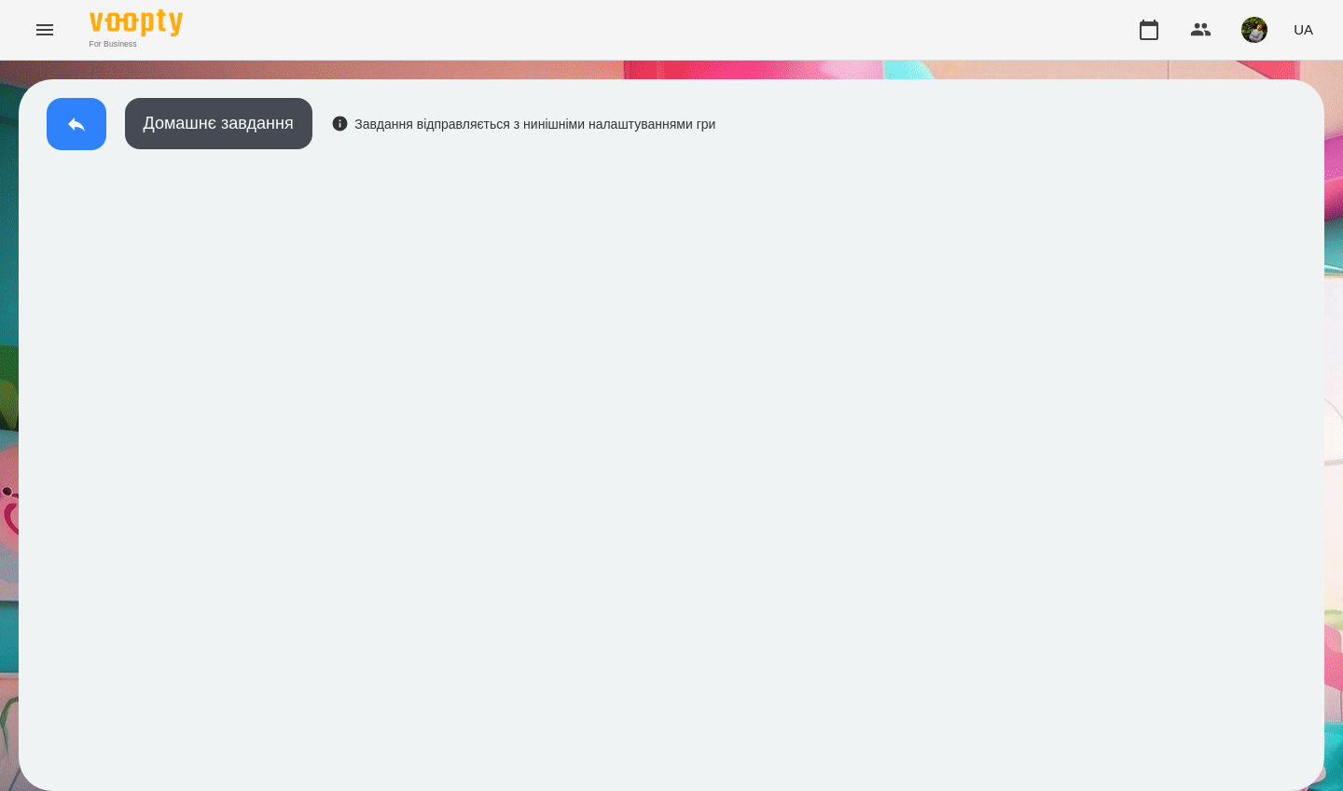
click at [70, 117] on icon at bounding box center [76, 124] width 22 height 22
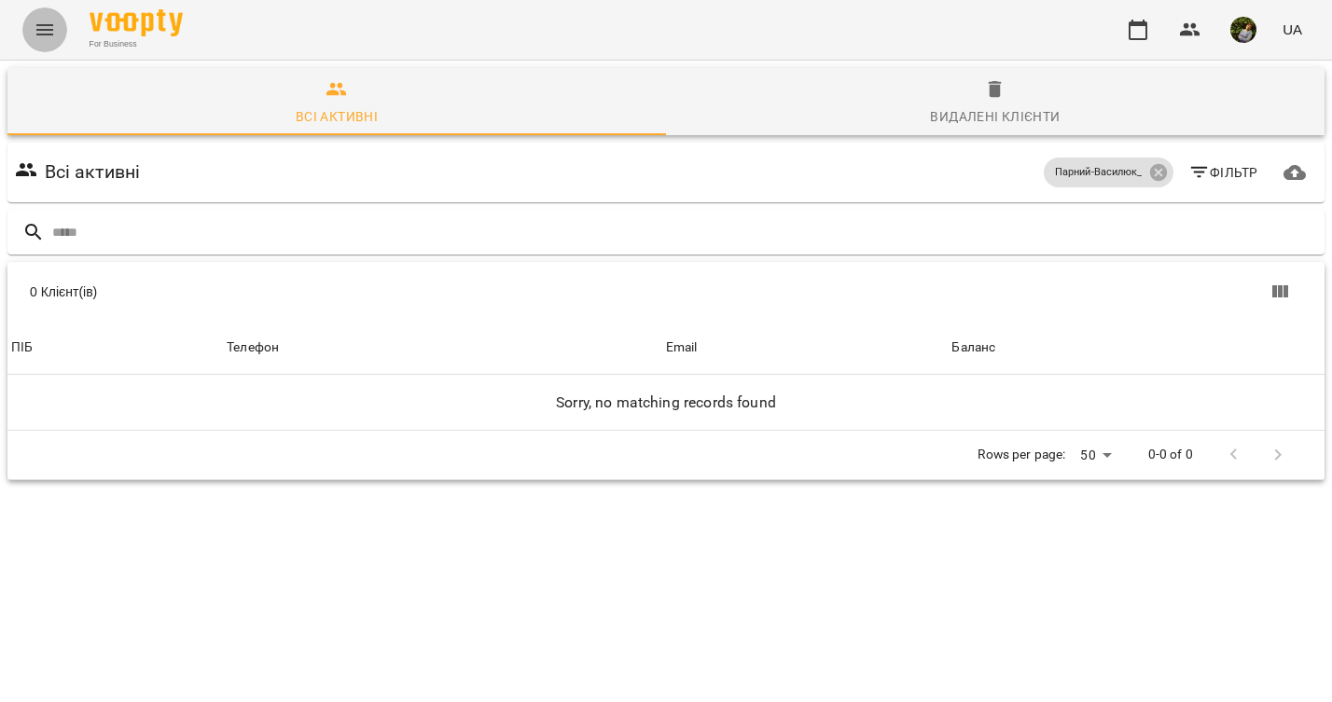
click at [43, 31] on icon "Menu" at bounding box center [45, 30] width 22 height 22
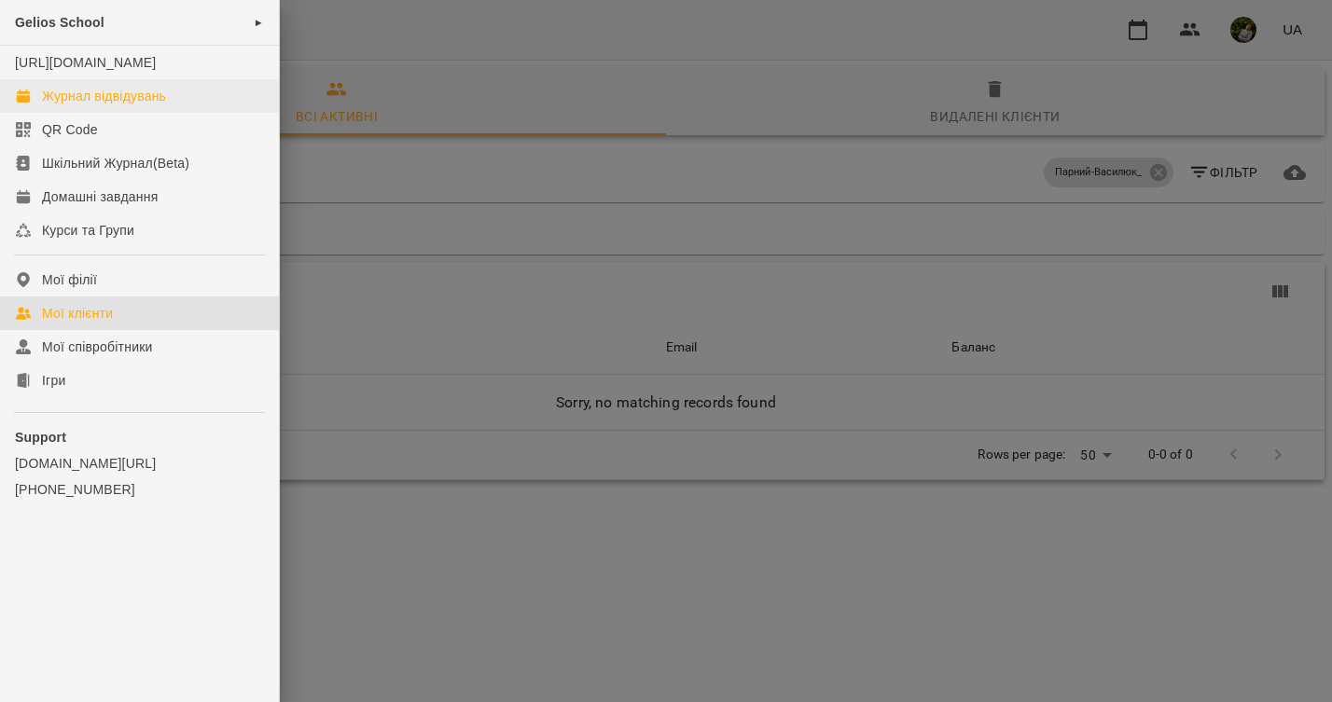
click at [81, 105] on div "Журнал відвідувань" at bounding box center [104, 96] width 124 height 19
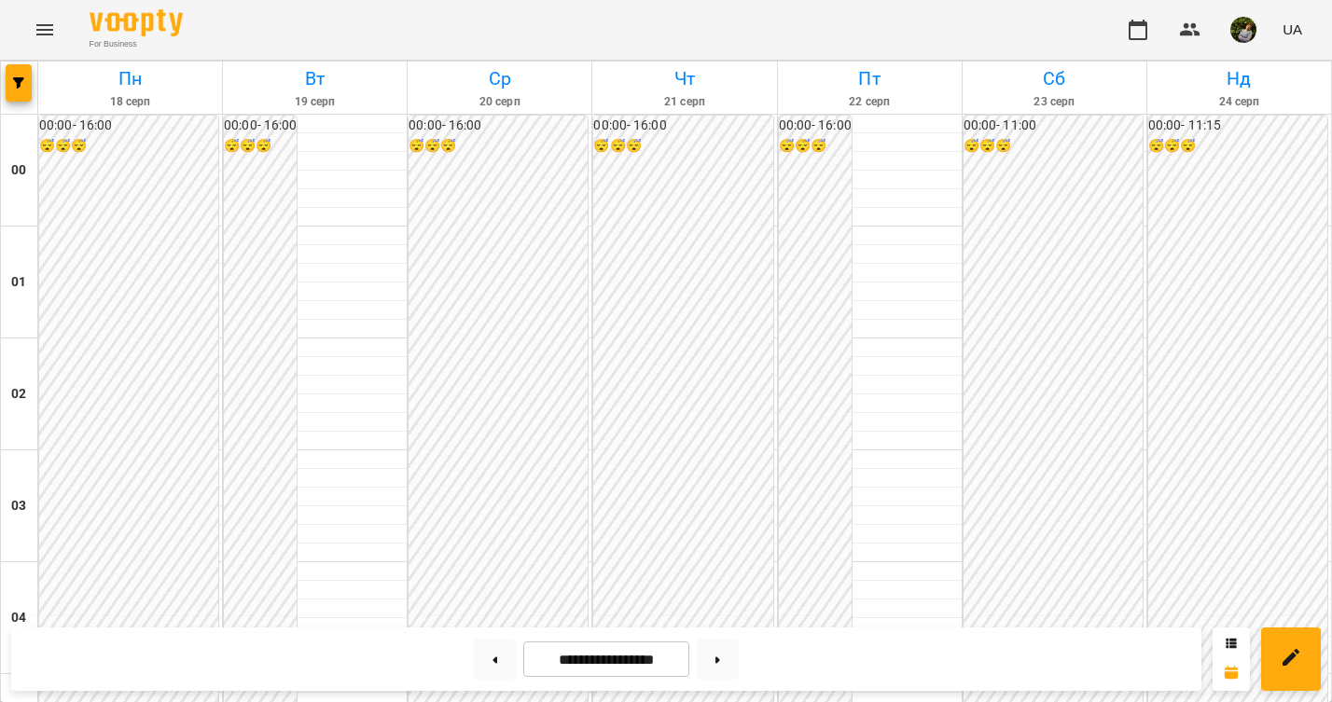
scroll to position [987, 0]
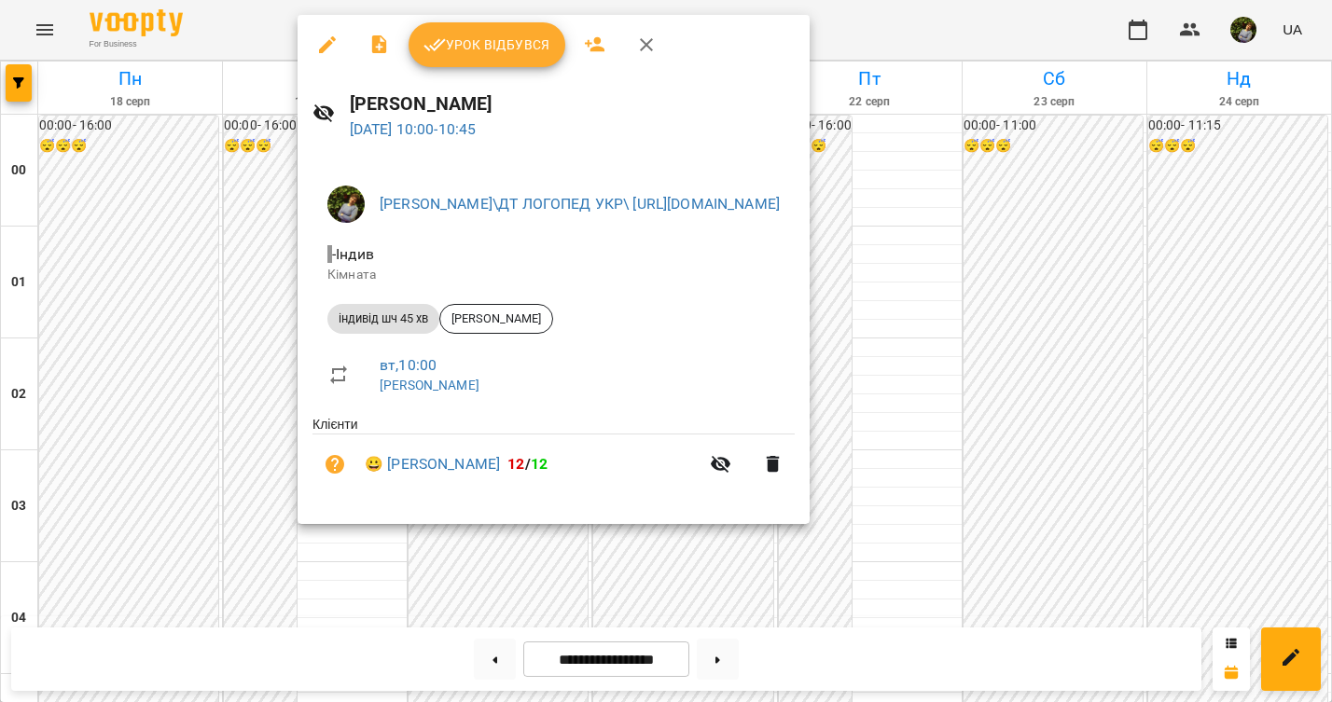
click at [517, 52] on span "Урок відбувся" at bounding box center [486, 45] width 127 height 22
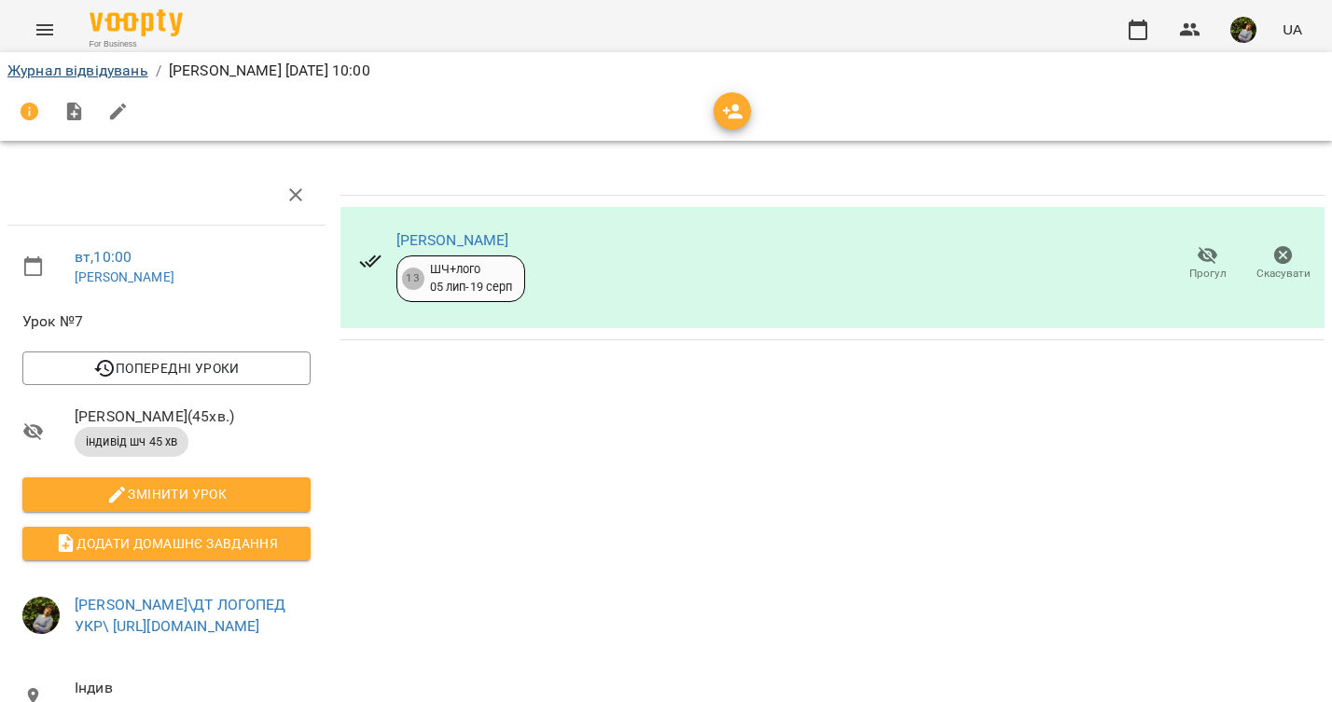
click at [104, 69] on link "Журнал відвідувань" at bounding box center [77, 71] width 141 height 18
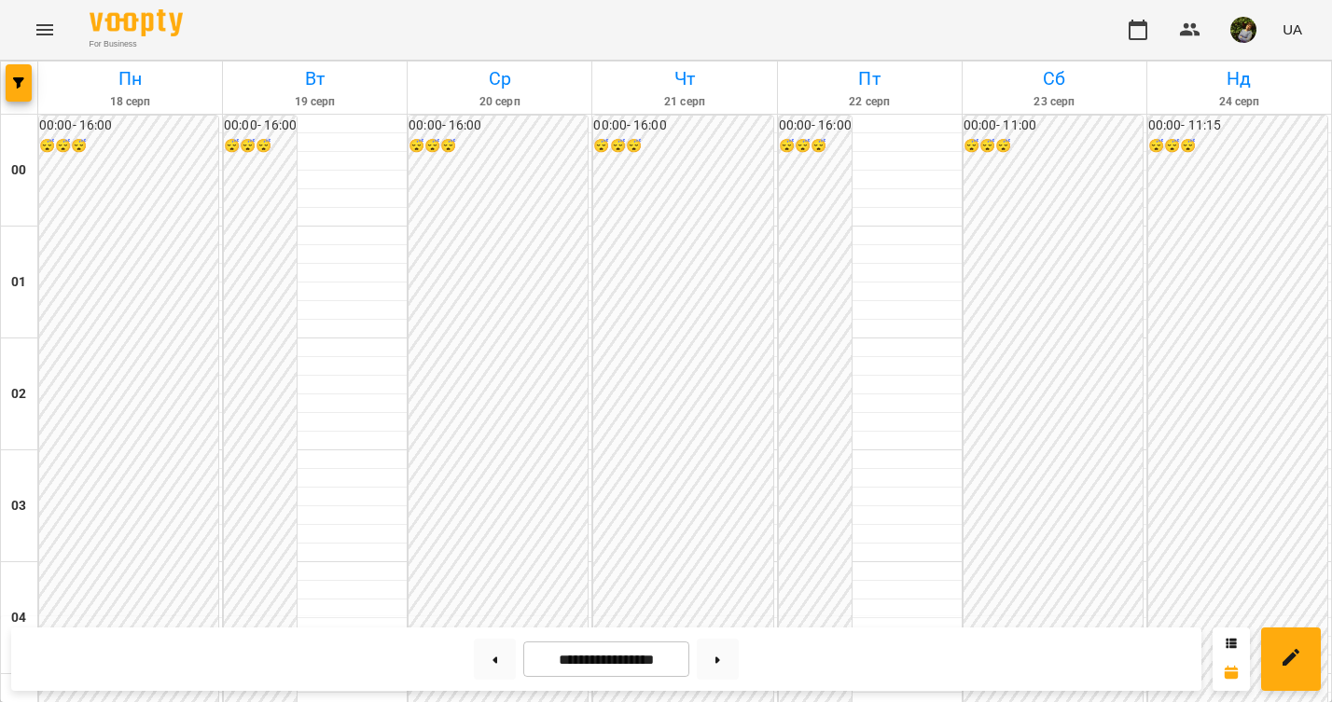
scroll to position [1886, 0]
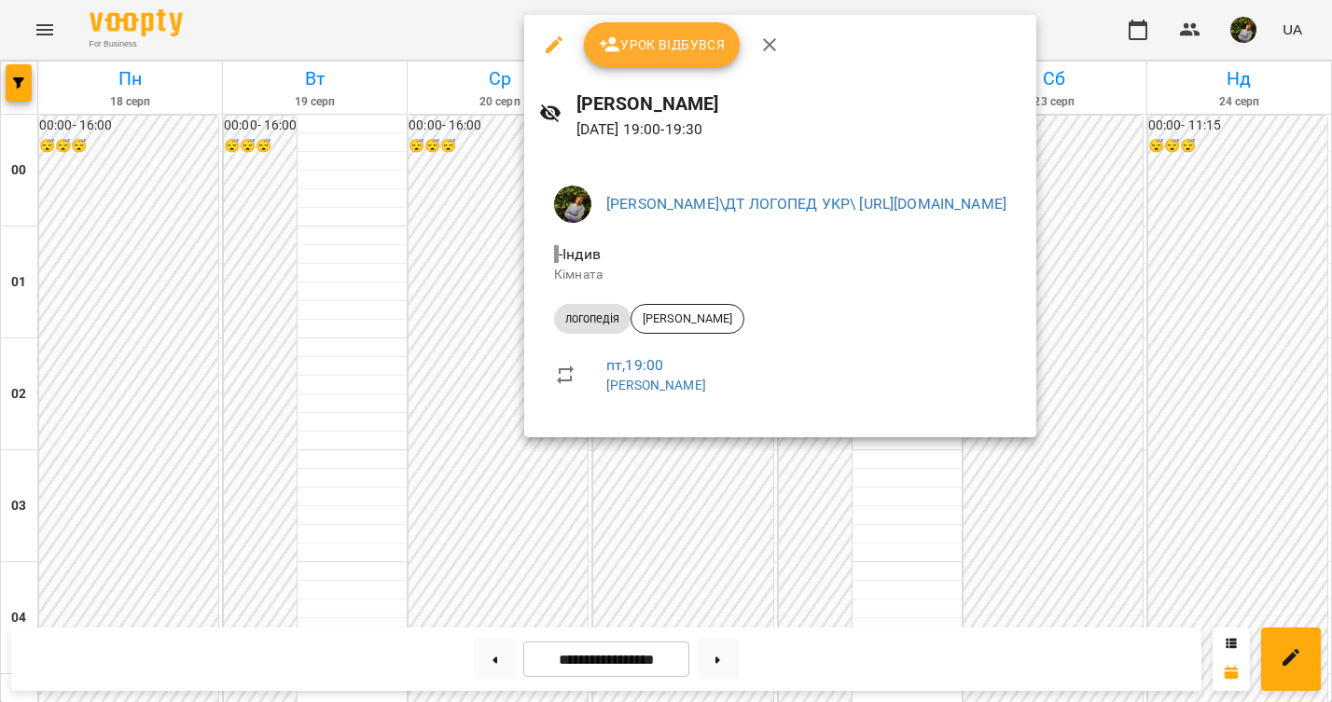
click at [697, 453] on div at bounding box center [666, 351] width 1332 height 702
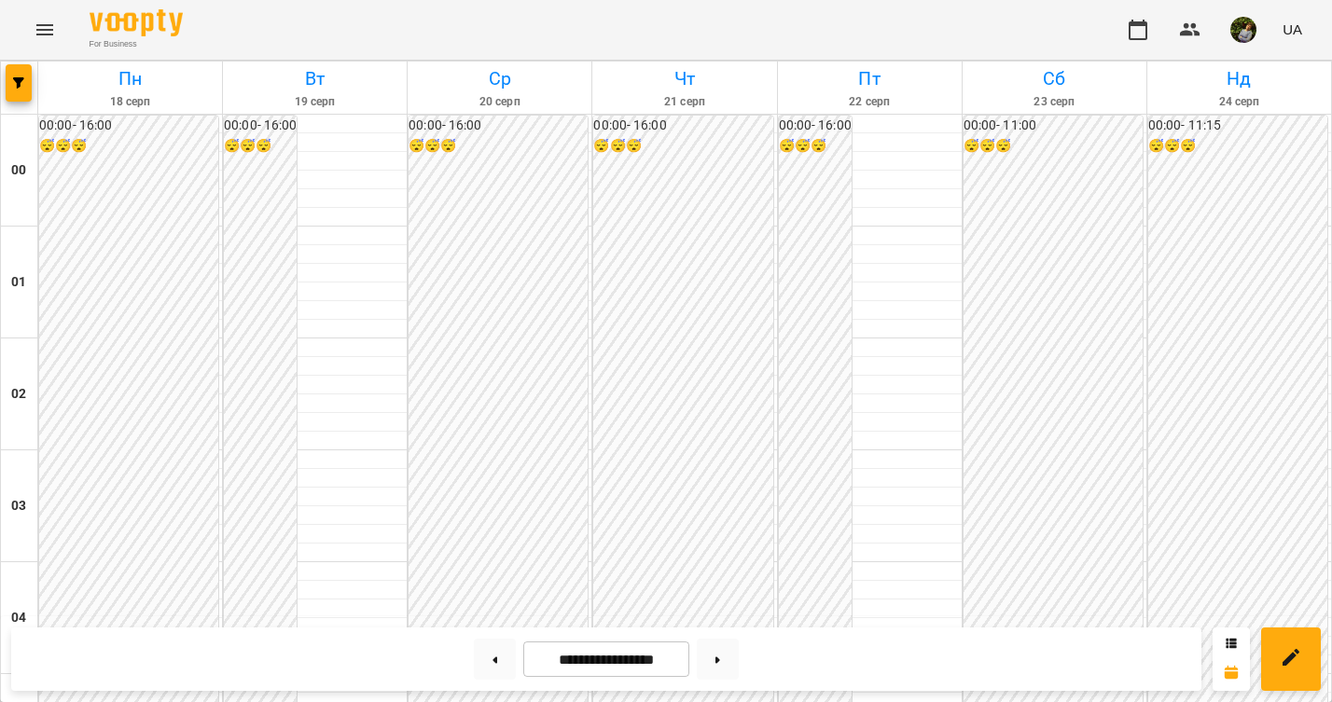
scroll to position [1786, 0]
